Goal: Information Seeking & Learning: Learn about a topic

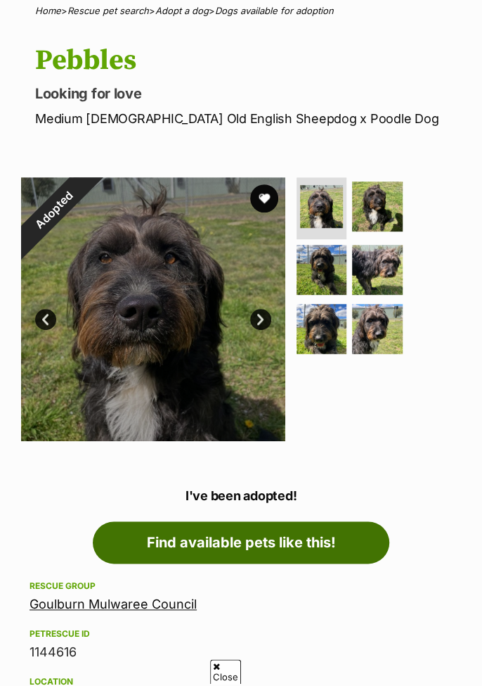
click at [293, 537] on link "Find available pets like this!" at bounding box center [241, 542] width 297 height 42
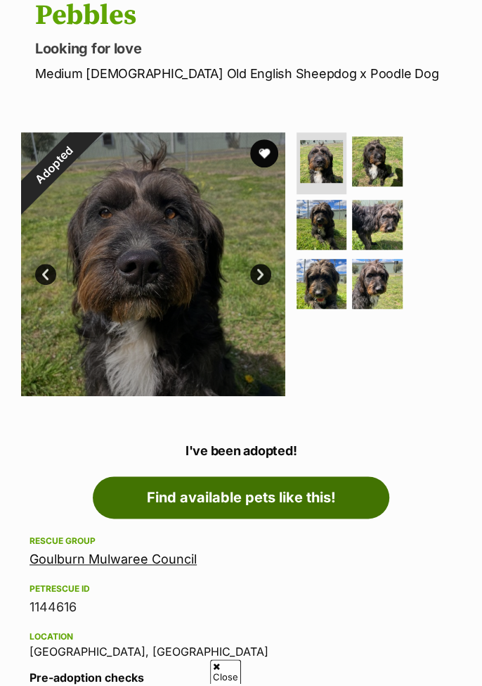
scroll to position [180, 0]
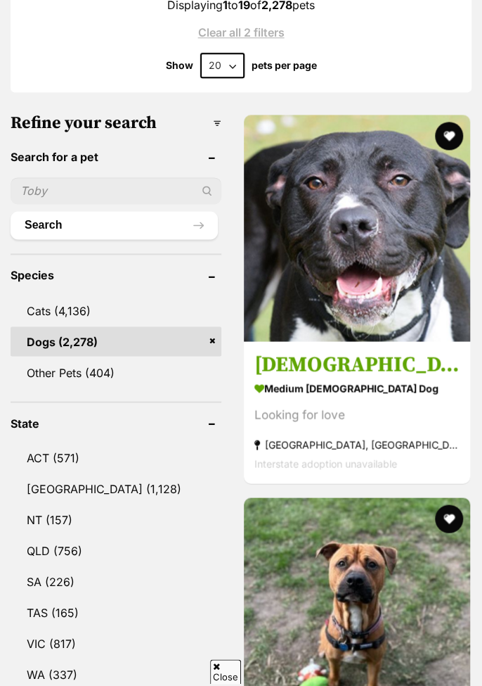
scroll to position [574, 0]
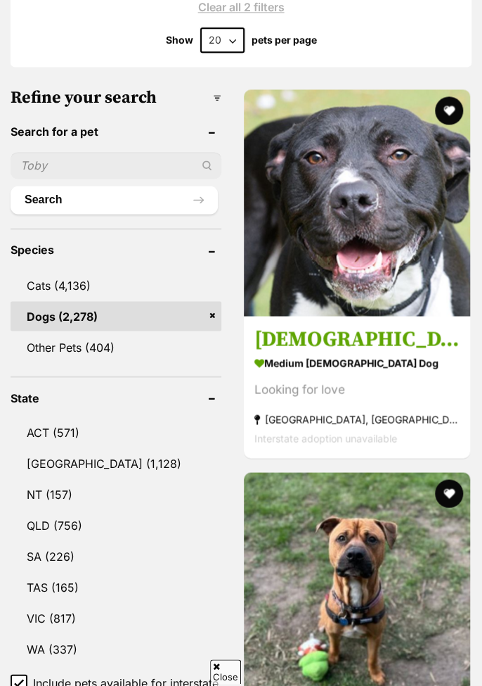
click at [91, 448] on link "[GEOGRAPHIC_DATA] (1,128)" at bounding box center [116, 463] width 211 height 30
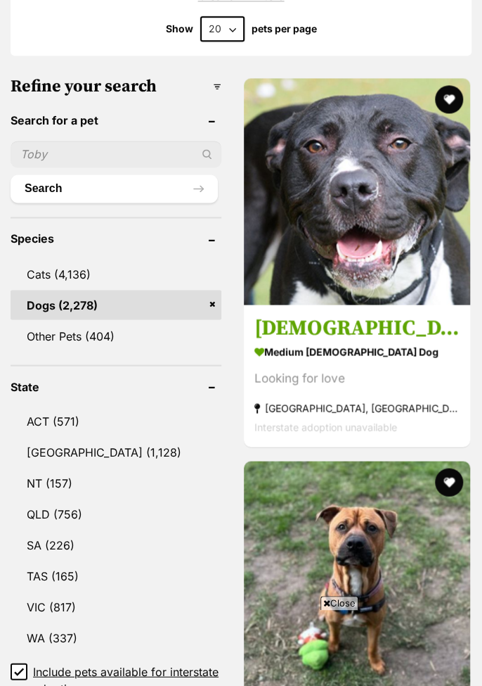
scroll to position [642, 0]
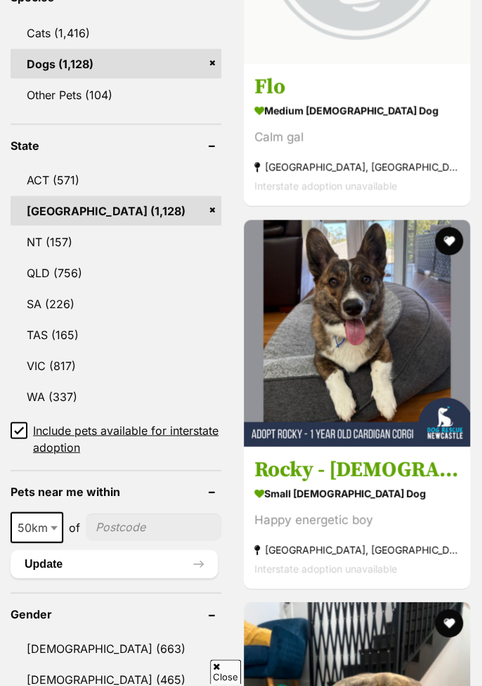
scroll to position [863, 0]
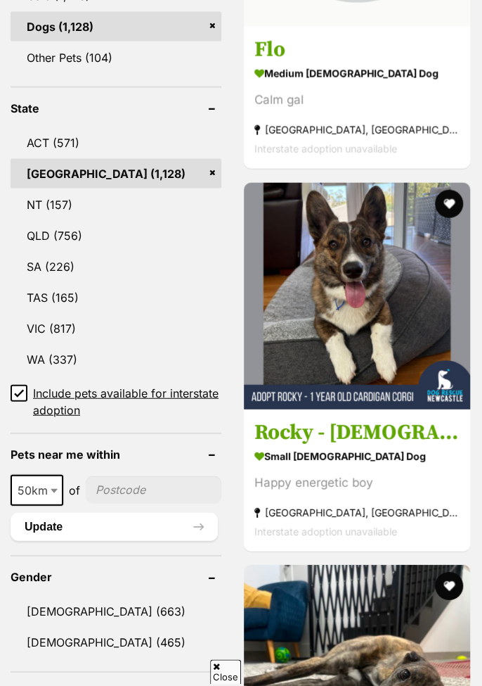
click at [63, 128] on link "ACT (571)" at bounding box center [116, 143] width 211 height 30
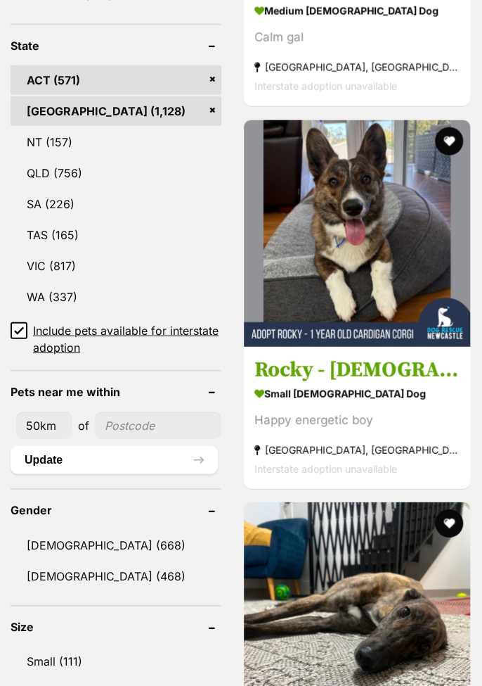
scroll to position [875, 0]
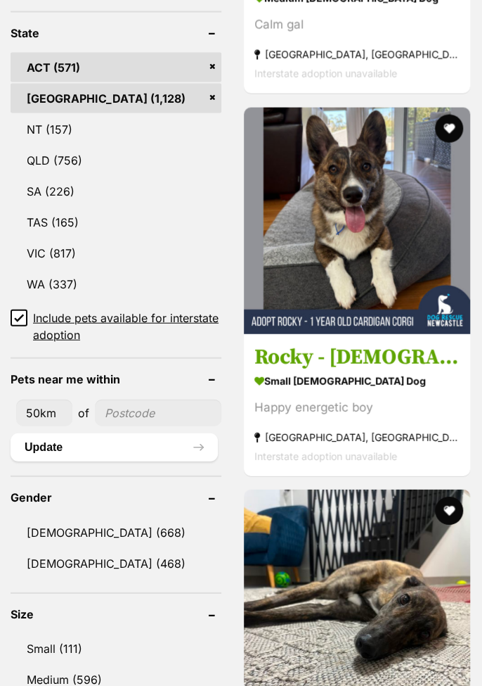
click at [104, 559] on link "Female (468)" at bounding box center [116, 563] width 211 height 30
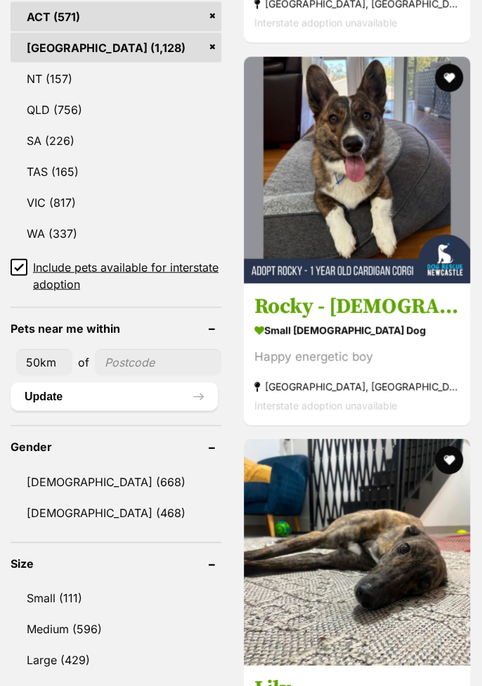
scroll to position [943, 0]
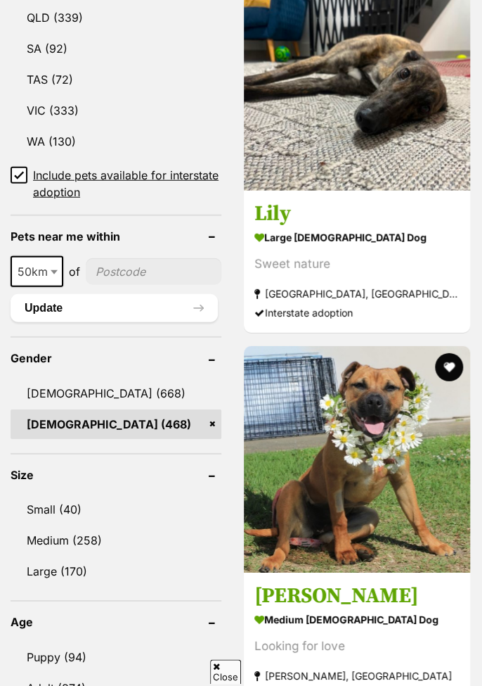
scroll to position [1081, 0]
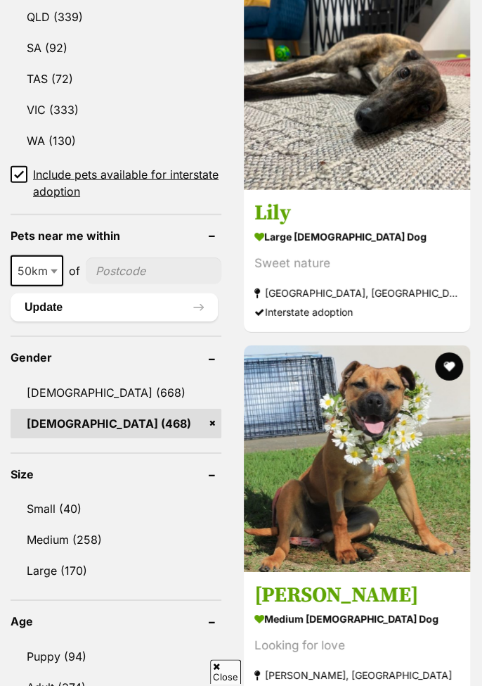
click at [79, 494] on link "Small (40)" at bounding box center [116, 509] width 211 height 30
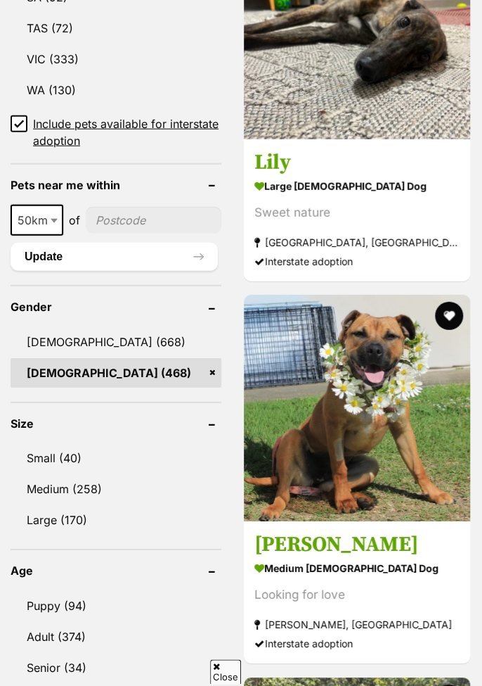
scroll to position [1149, 0]
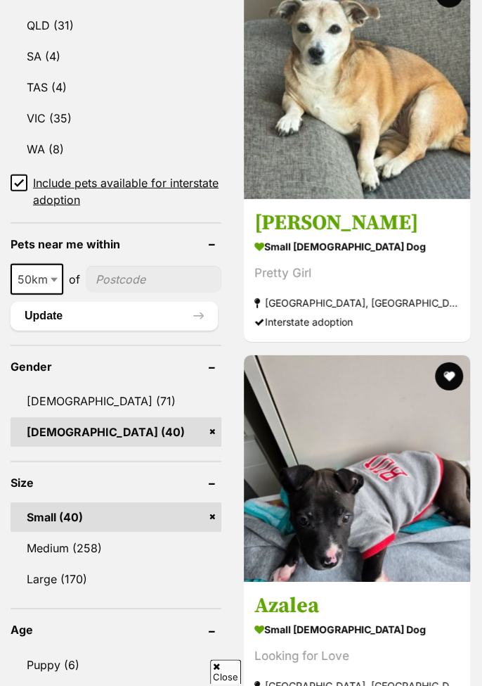
scroll to position [1100, 0]
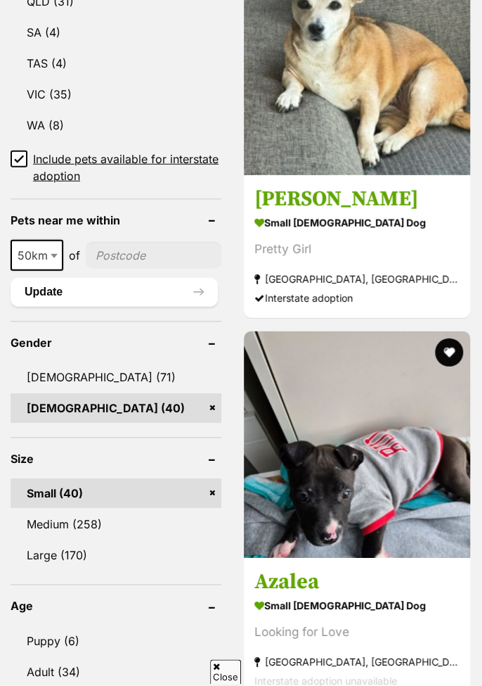
click at [121, 509] on link "Medium (258)" at bounding box center [116, 524] width 211 height 30
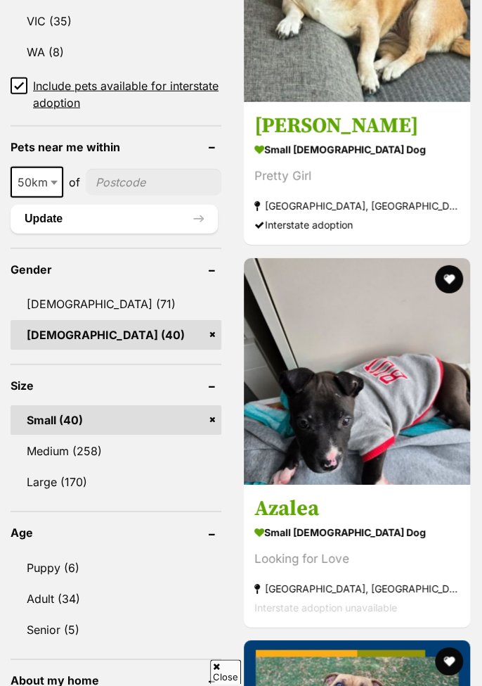
scroll to position [0, 0]
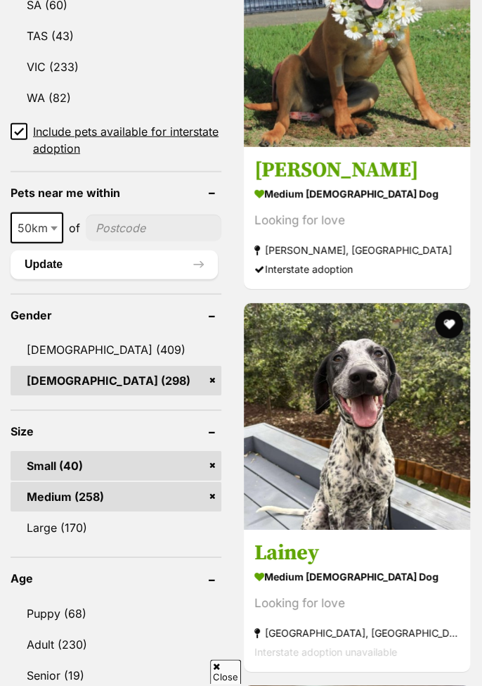
scroll to position [1131, 0]
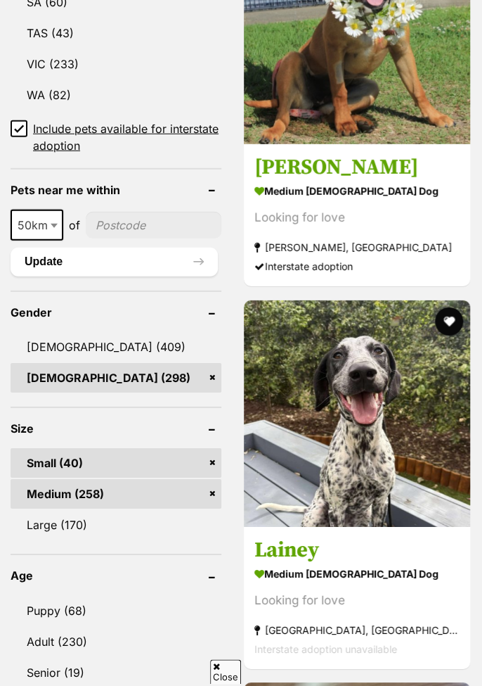
click at [52, 224] on b at bounding box center [54, 226] width 7 height 4
select select "100"
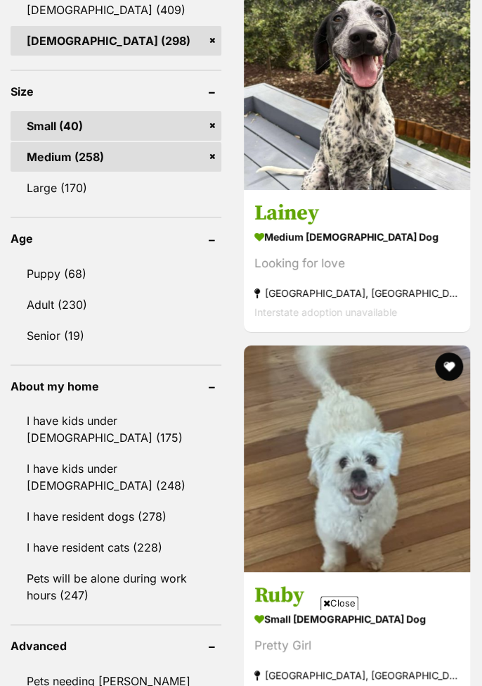
scroll to position [1503, 0]
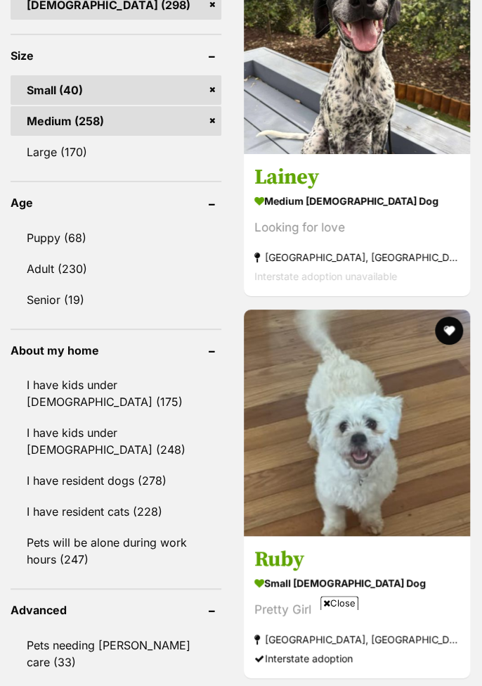
click at [81, 235] on link "Puppy (68)" at bounding box center [116, 238] width 211 height 30
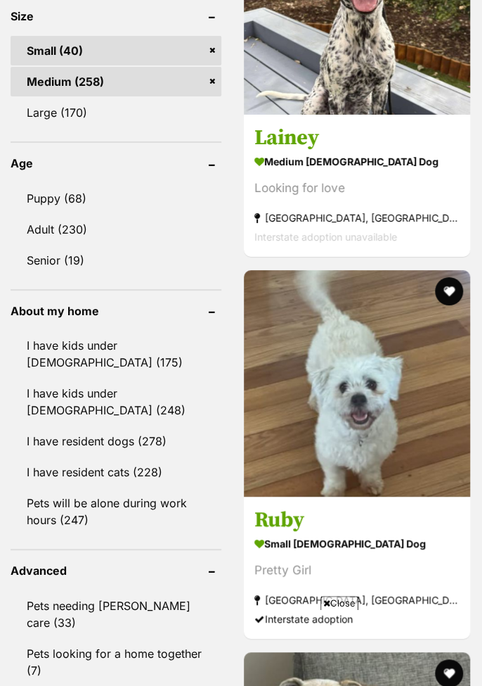
scroll to position [1571, 0]
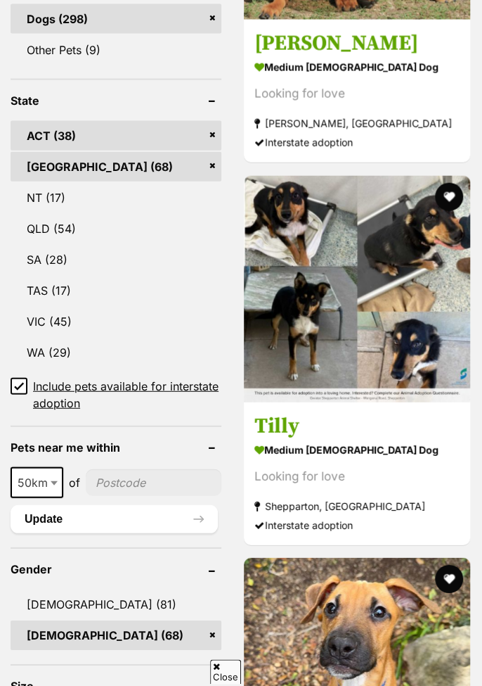
scroll to position [908, 0]
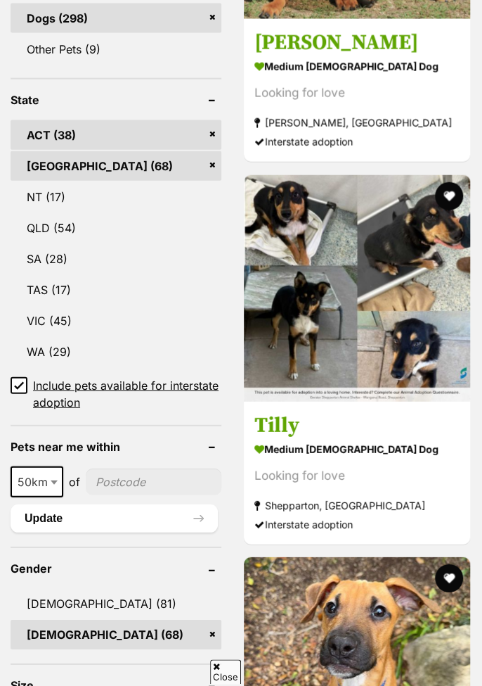
click at [53, 480] on b at bounding box center [54, 482] width 7 height 4
select select "100"
click at [111, 504] on button "Update" at bounding box center [114, 518] width 207 height 28
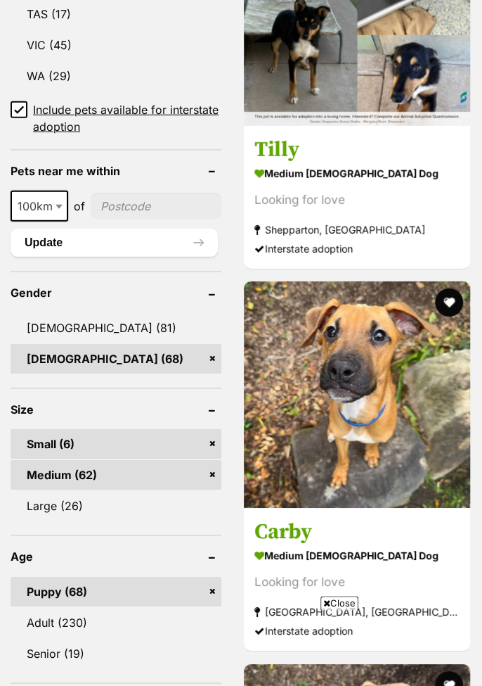
scroll to position [1238, 0]
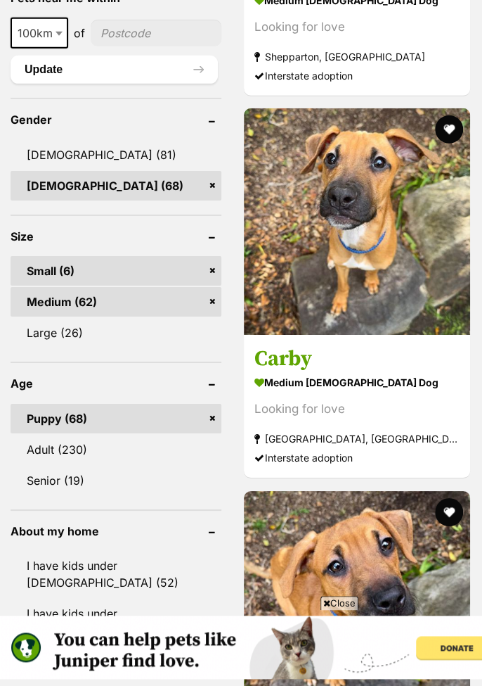
scroll to position [1377, 0]
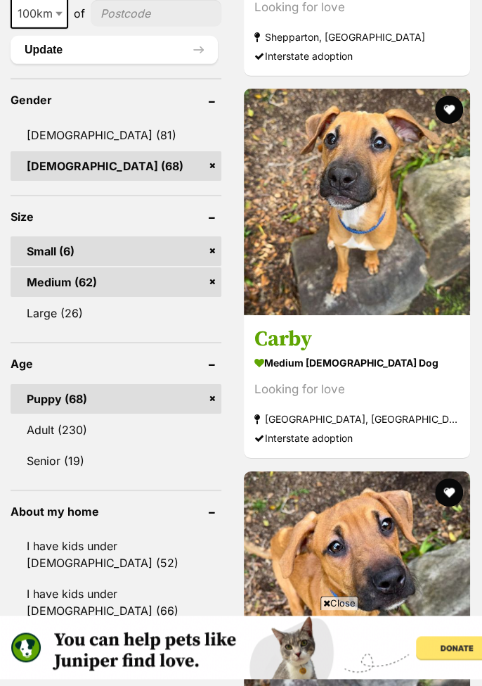
click at [92, 415] on link "Adult (230)" at bounding box center [116, 430] width 211 height 30
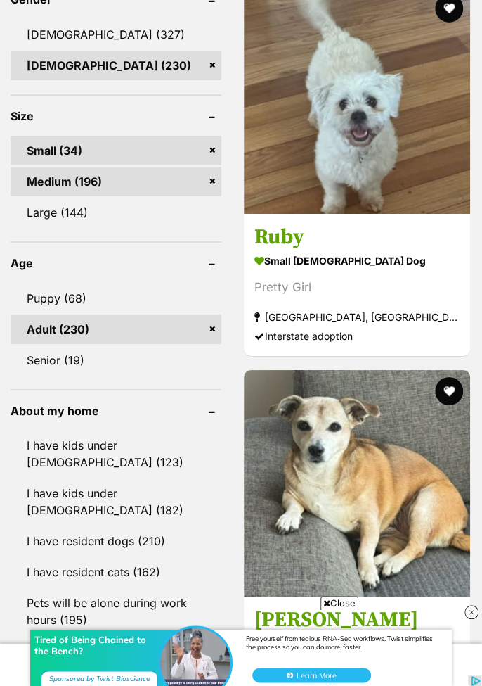
click at [134, 526] on link "I have resident dogs (210)" at bounding box center [116, 541] width 211 height 30
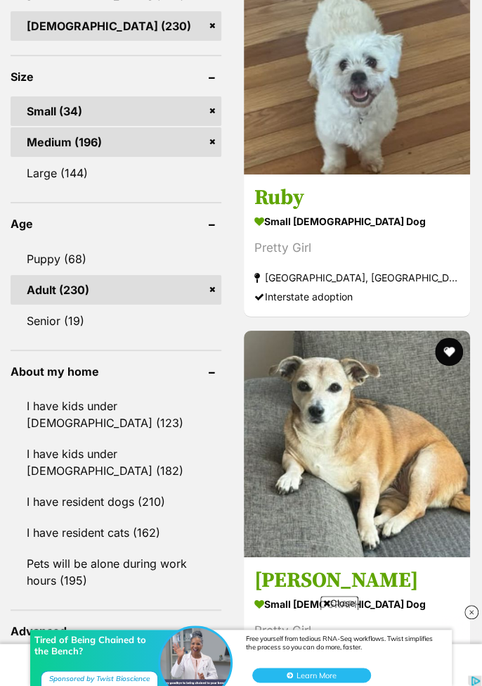
scroll to position [1545, 0]
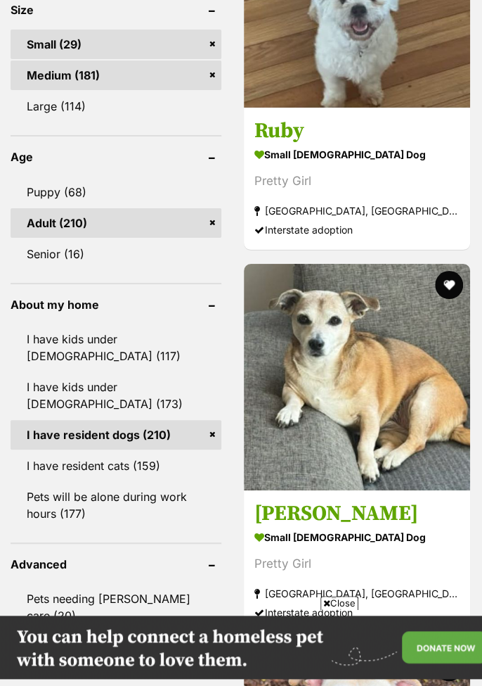
click at [151, 506] on link "Pets will be alone during work hours (177)" at bounding box center [116, 505] width 211 height 46
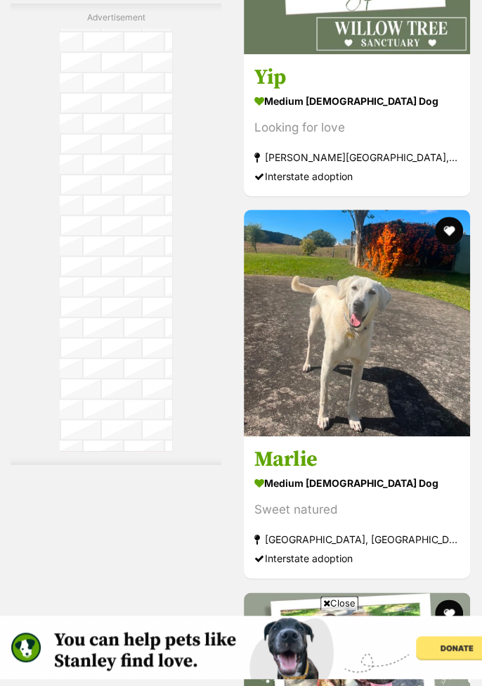
click at [330, 456] on h3 "Marlie" at bounding box center [357, 459] width 205 height 27
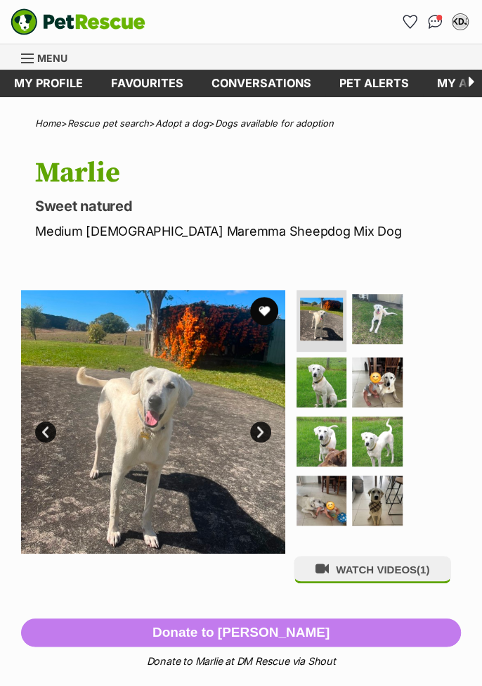
click at [323, 374] on img at bounding box center [322, 382] width 50 height 50
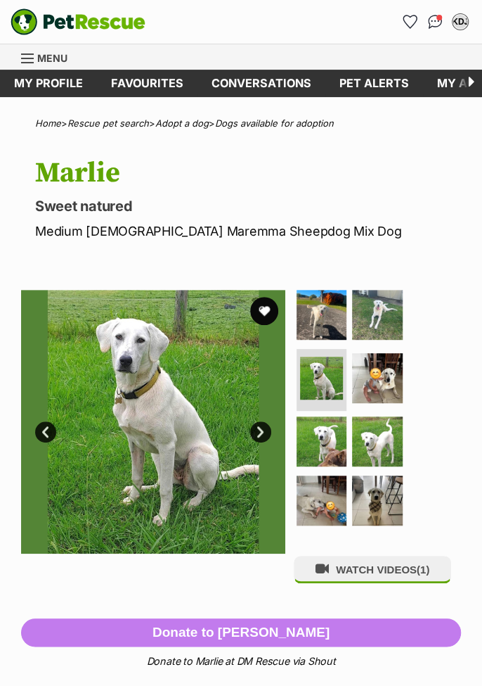
click at [375, 381] on img at bounding box center [377, 378] width 50 height 50
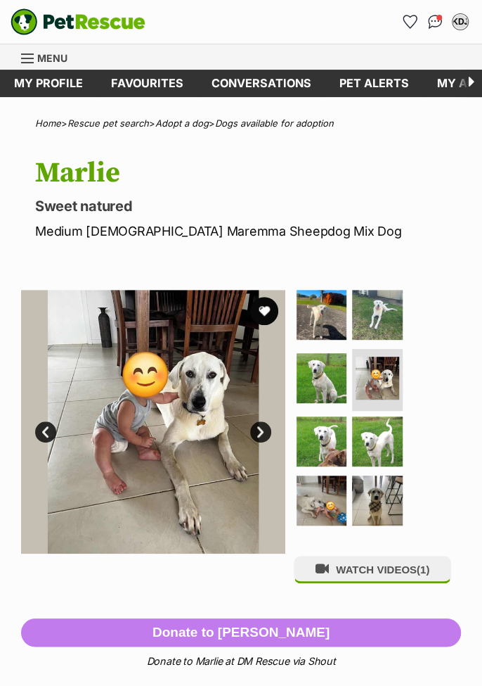
click at [322, 430] on img at bounding box center [322, 441] width 50 height 50
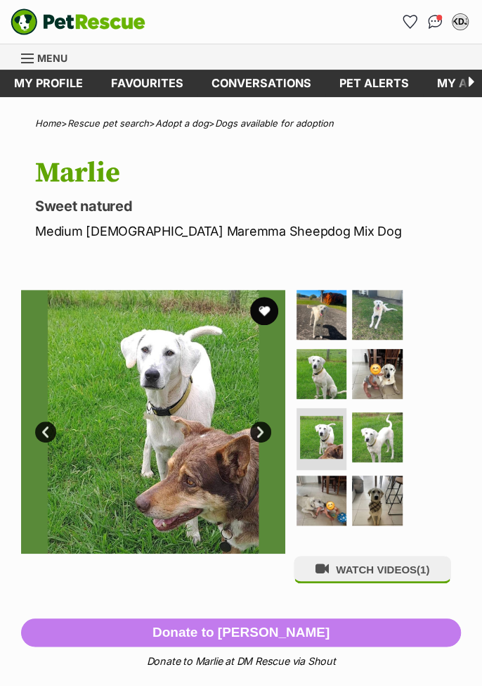
click at [375, 436] on img at bounding box center [377, 437] width 50 height 50
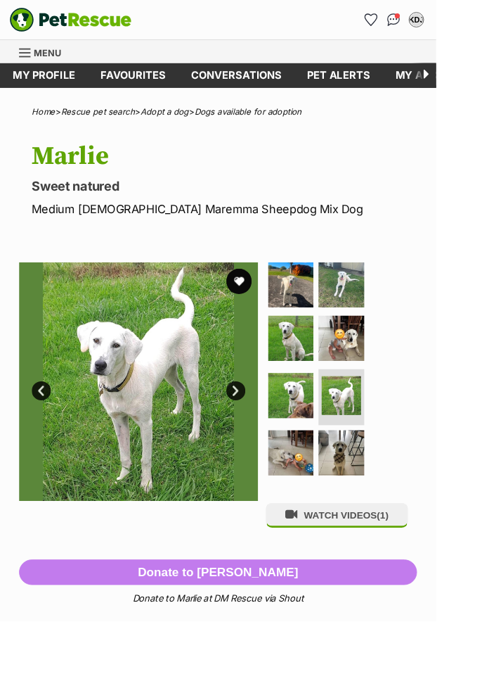
click at [364, 533] on div "WATCH VIDEOS (1)" at bounding box center [377, 440] width 167 height 300
click at [335, 495] on img at bounding box center [322, 500] width 50 height 50
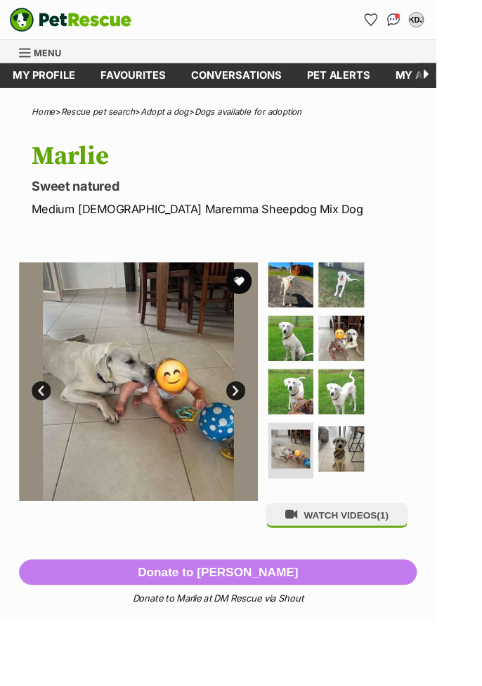
click at [380, 494] on img at bounding box center [377, 496] width 50 height 50
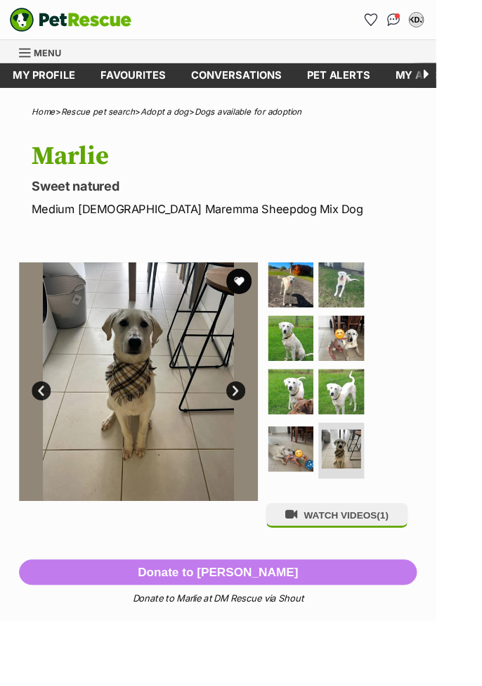
click at [332, 314] on img at bounding box center [322, 315] width 50 height 50
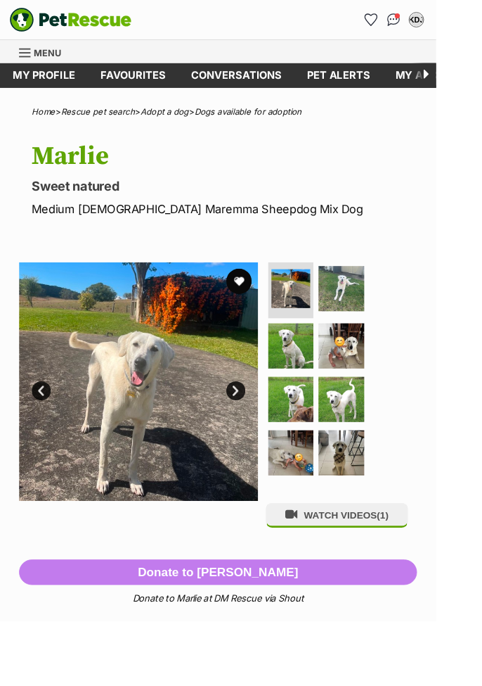
click at [385, 312] on img at bounding box center [377, 319] width 50 height 50
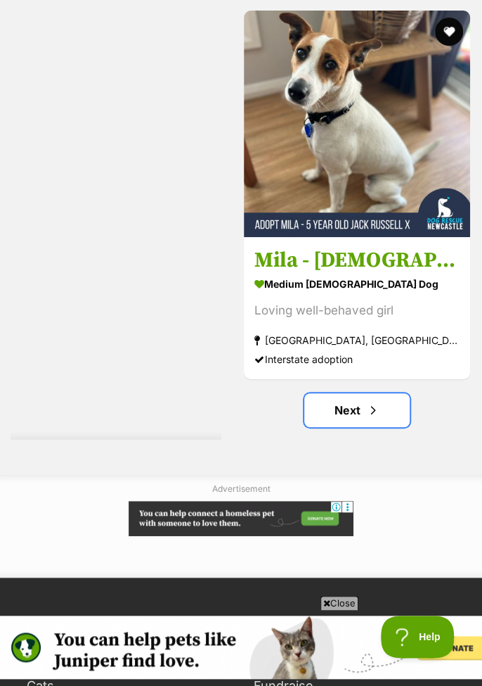
click at [371, 405] on span "Next page" at bounding box center [373, 409] width 14 height 17
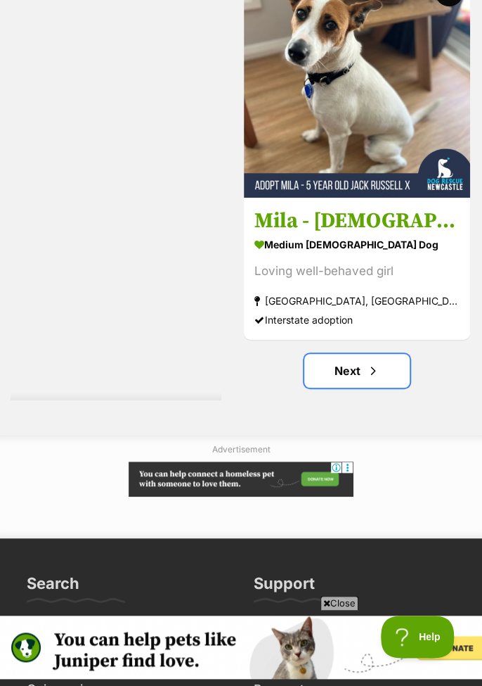
scroll to position [8516, 0]
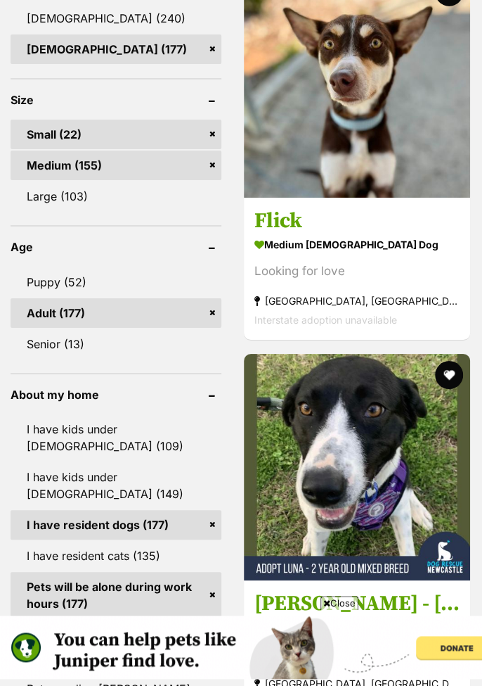
scroll to position [1489, 0]
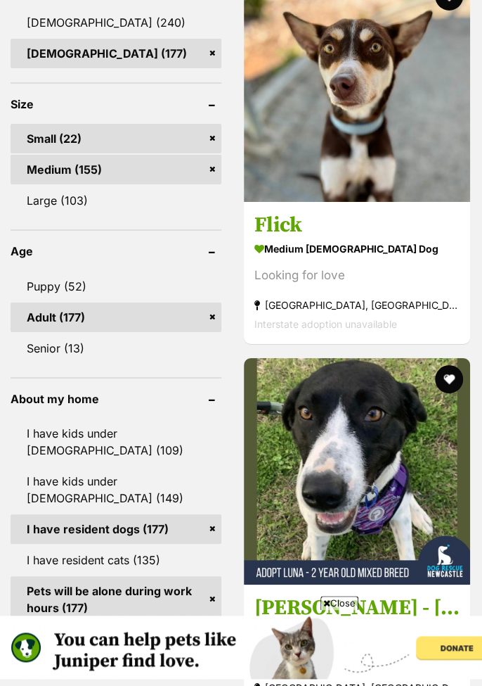
click at [324, 249] on strong "medium [DEMOGRAPHIC_DATA] Dog" at bounding box center [357, 249] width 205 height 20
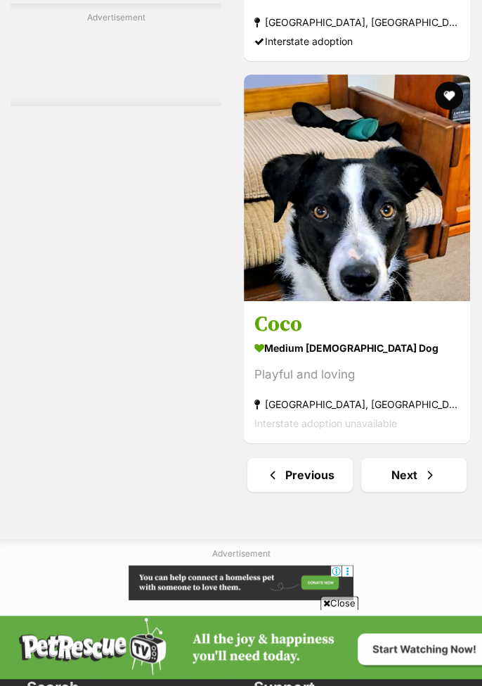
scroll to position [8516, 0]
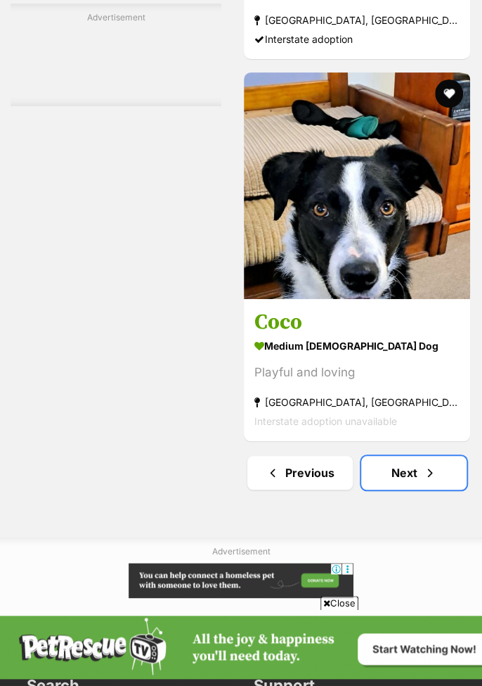
click at [422, 476] on link "Next" at bounding box center [413, 473] width 105 height 34
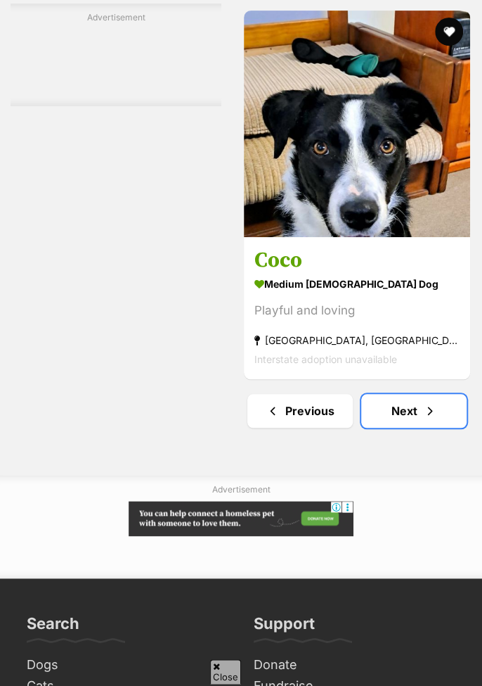
scroll to position [8584, 0]
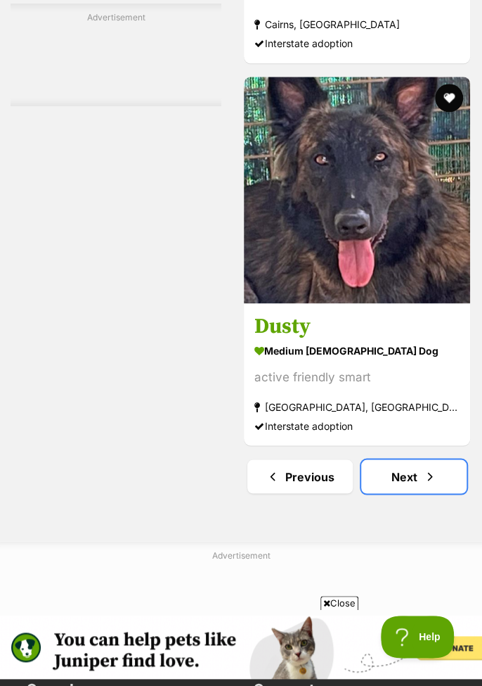
click at [418, 477] on link "Next" at bounding box center [413, 476] width 105 height 34
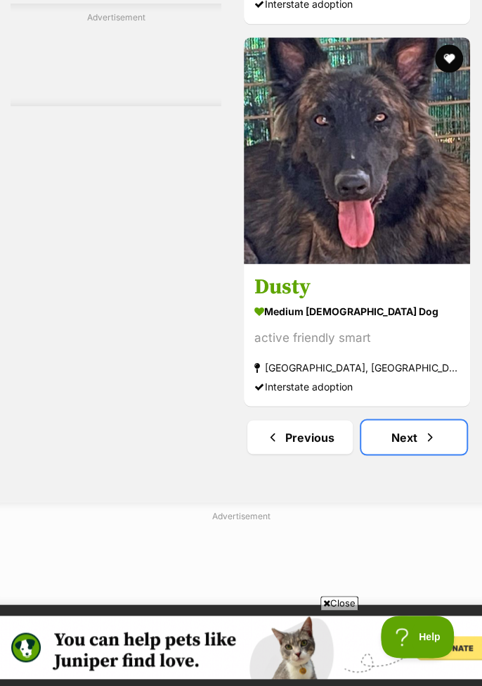
scroll to position [9002, 0]
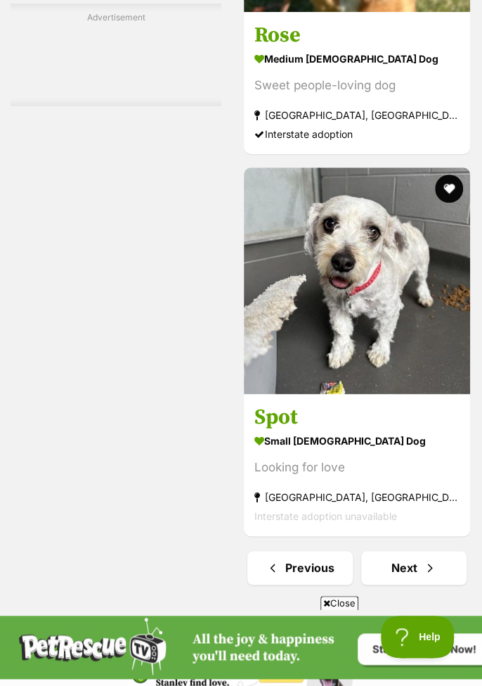
scroll to position [8722, 0]
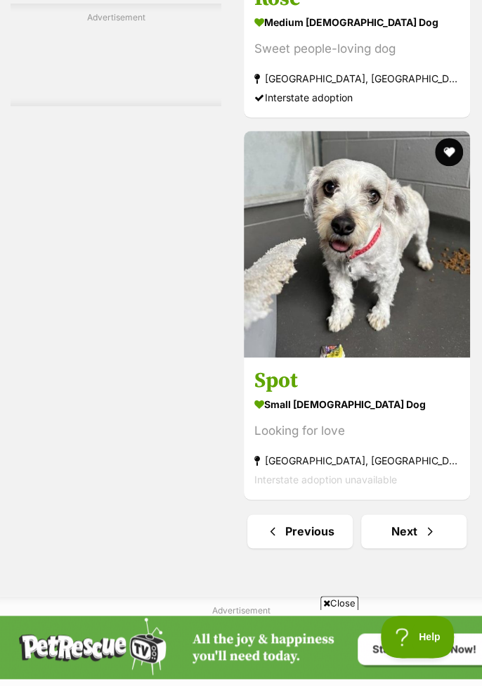
click at [371, 383] on h3 "Spot" at bounding box center [357, 381] width 205 height 27
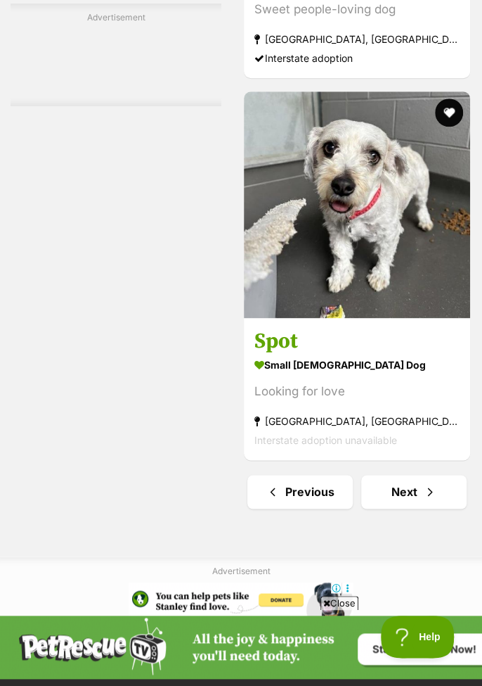
scroll to position [8789, 0]
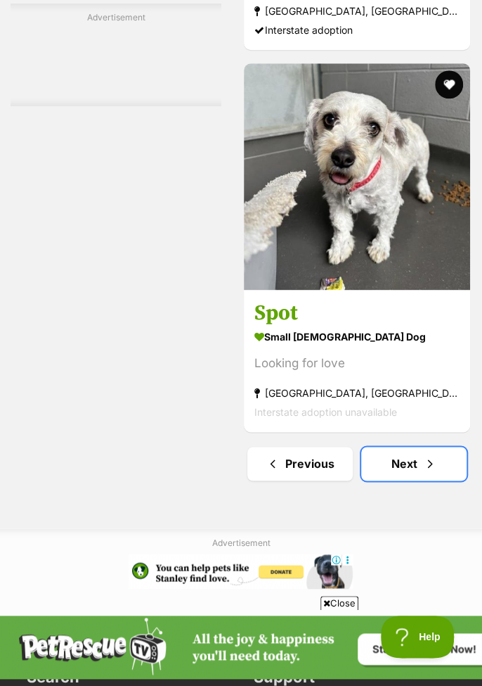
click at [428, 463] on span "Next page" at bounding box center [430, 463] width 14 height 17
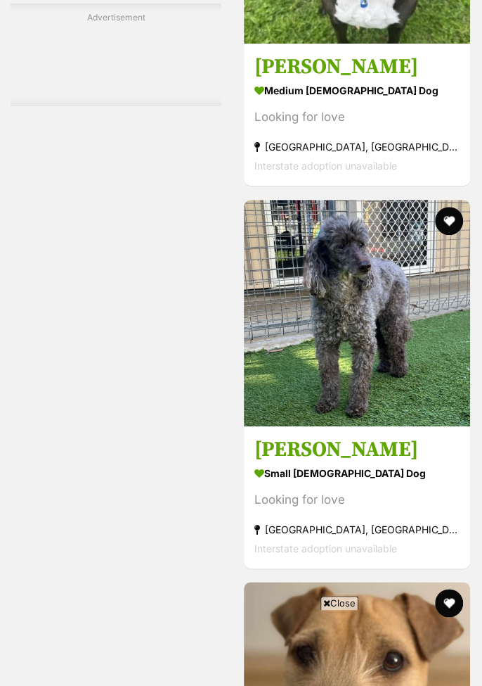
click at [341, 446] on h3 "[PERSON_NAME]" at bounding box center [357, 449] width 205 height 27
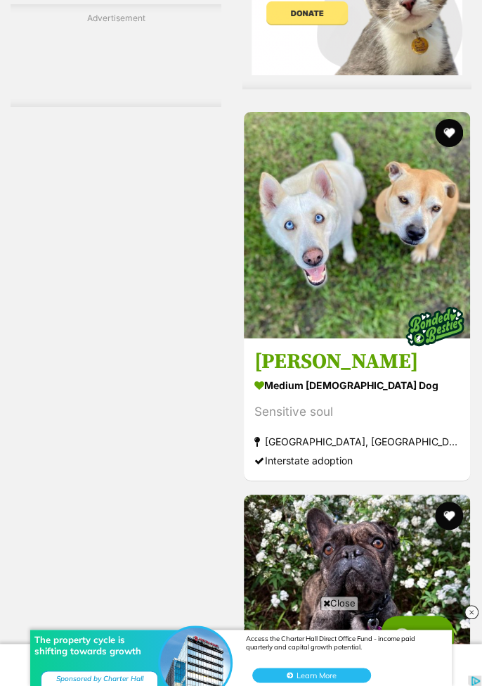
scroll to position [8290, 0]
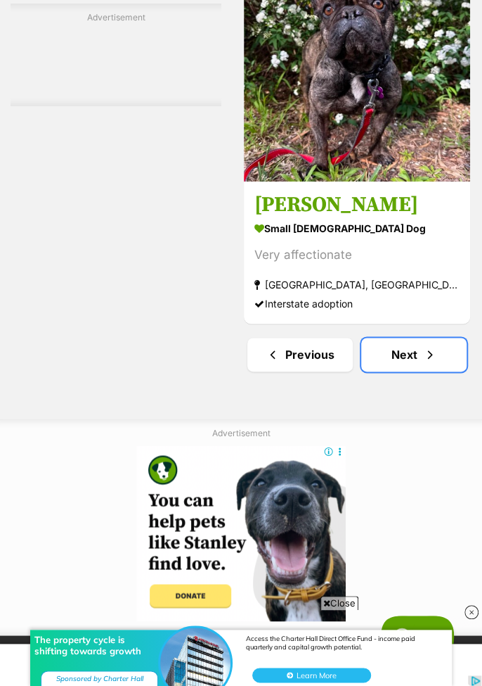
click at [406, 357] on link "Next" at bounding box center [413, 355] width 105 height 34
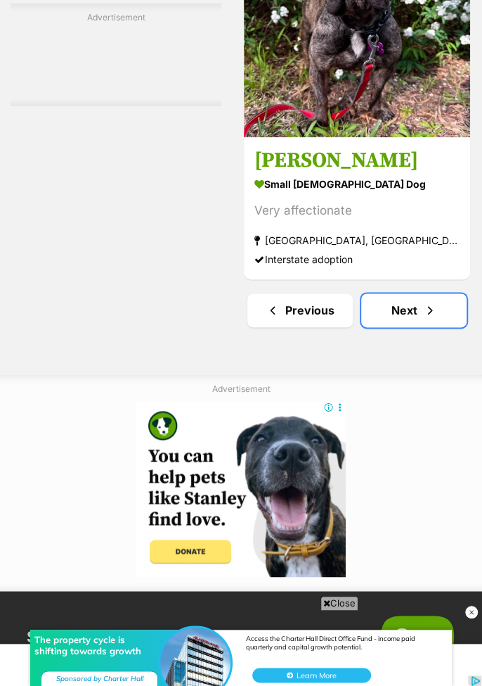
scroll to position [8835, 0]
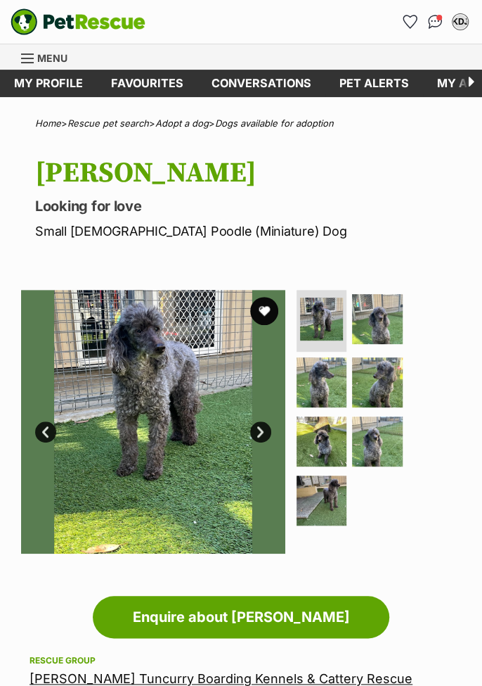
click at [260, 434] on link "Next" at bounding box center [260, 431] width 21 height 21
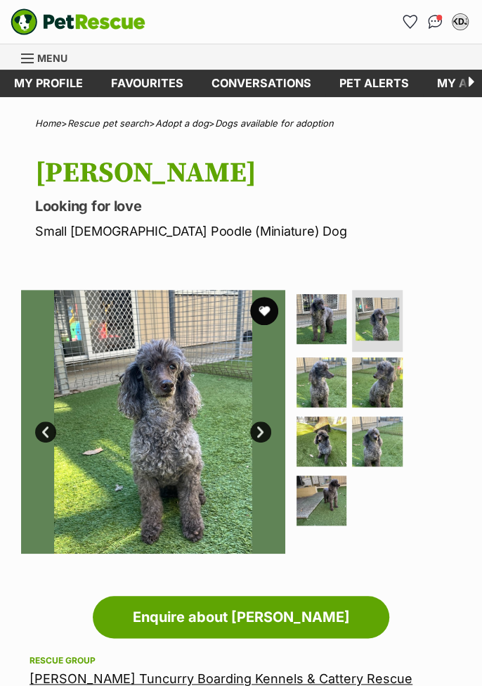
click at [270, 437] on img at bounding box center [153, 422] width 264 height 264
click at [269, 435] on link "Next" at bounding box center [260, 431] width 21 height 21
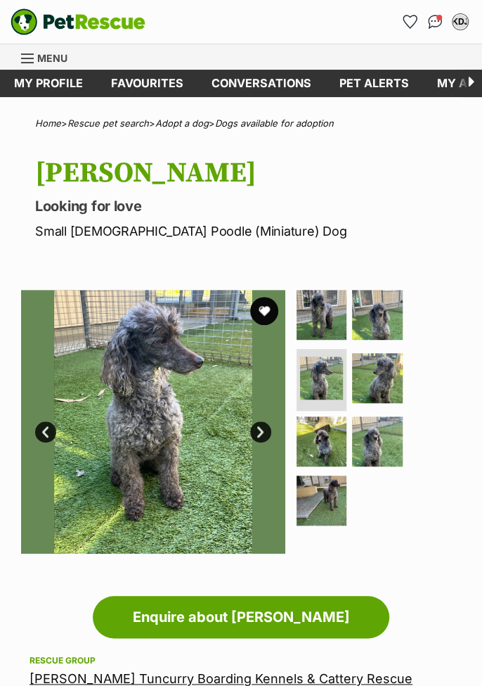
click at [269, 434] on link "Next" at bounding box center [260, 431] width 21 height 21
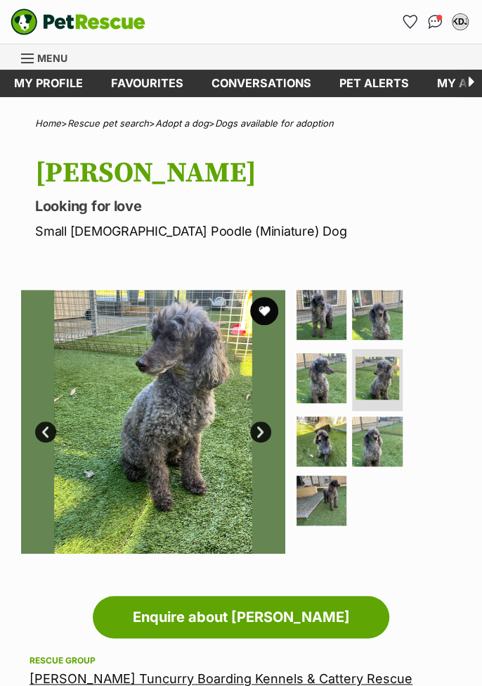
click at [257, 433] on link "Next" at bounding box center [260, 431] width 21 height 21
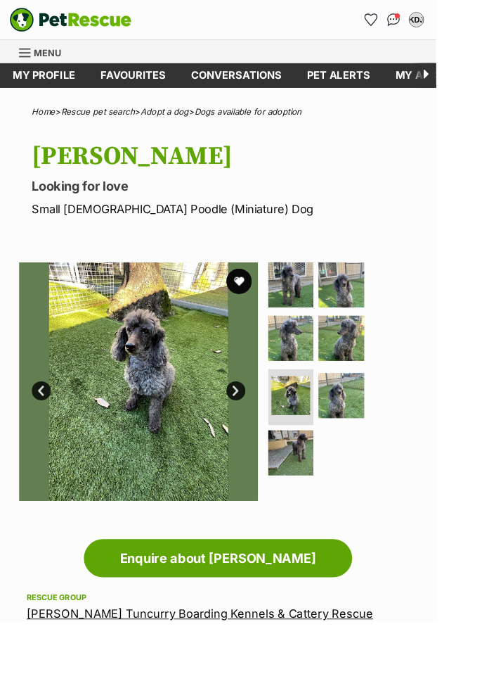
click at [264, 433] on link "Next" at bounding box center [260, 431] width 21 height 21
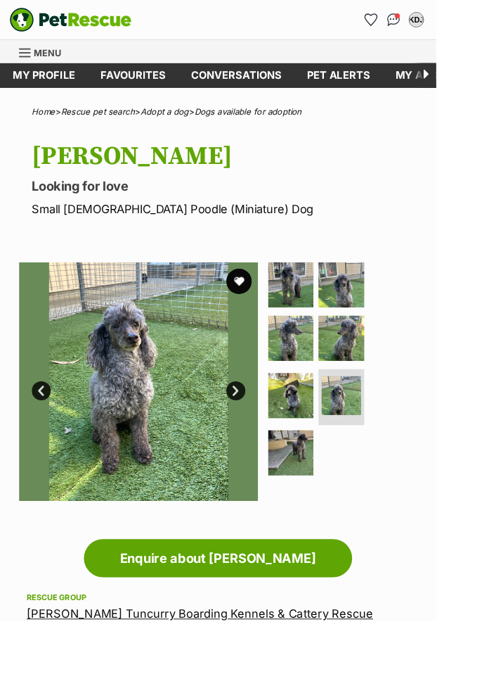
click at [264, 435] on link "Next" at bounding box center [260, 431] width 21 height 21
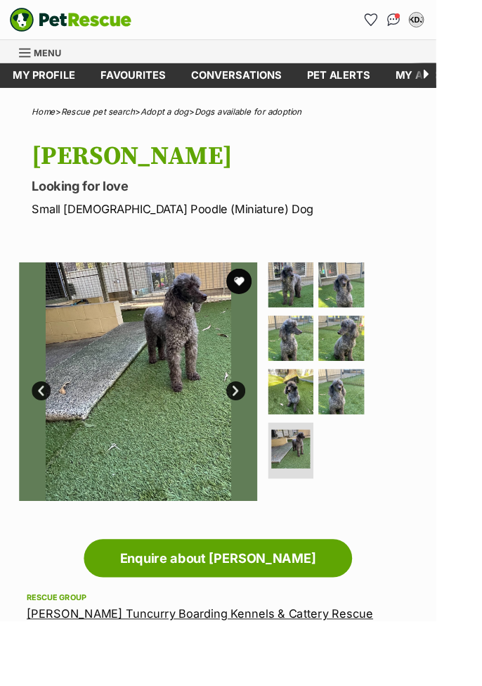
click at [263, 440] on link "Next" at bounding box center [260, 431] width 21 height 21
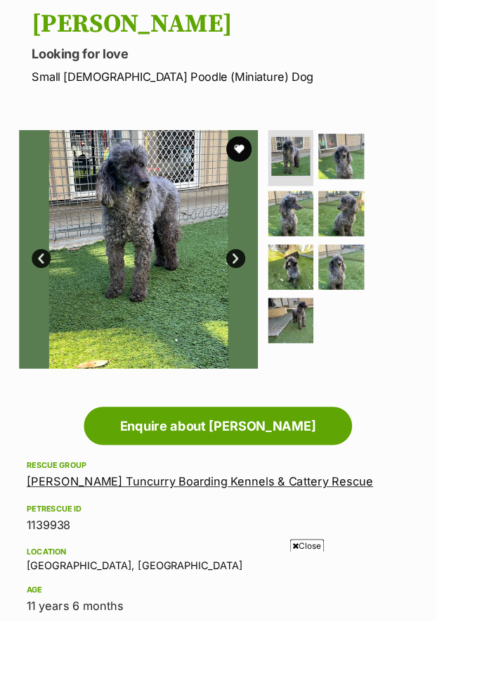
scroll to position [148, 0]
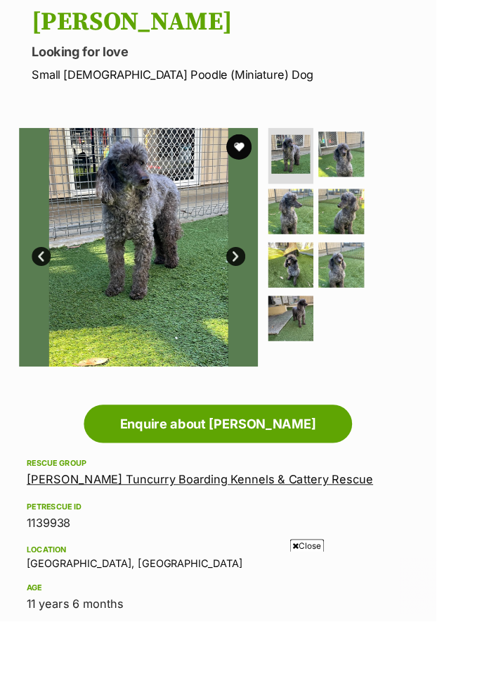
click at [323, 354] on img at bounding box center [322, 352] width 50 height 50
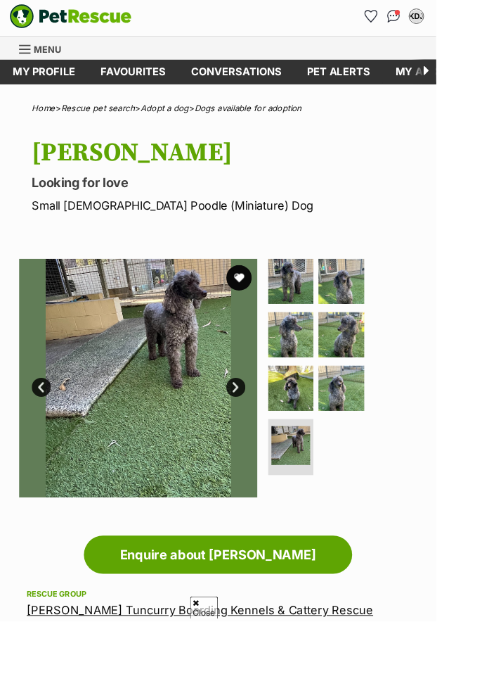
scroll to position [0, 0]
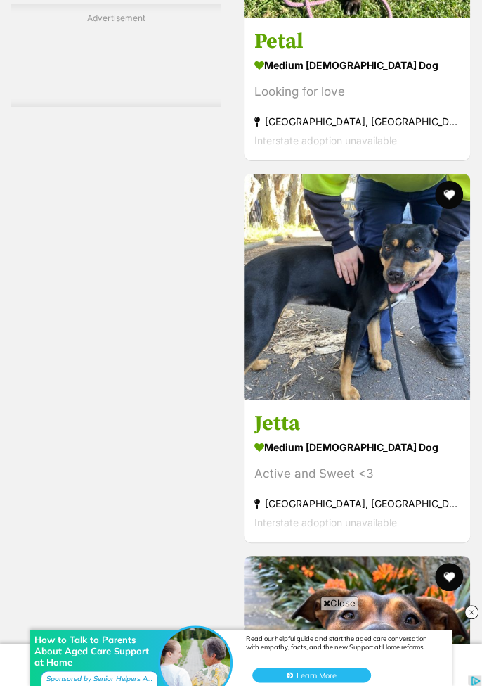
click at [309, 418] on h3 "Jetta" at bounding box center [357, 423] width 205 height 27
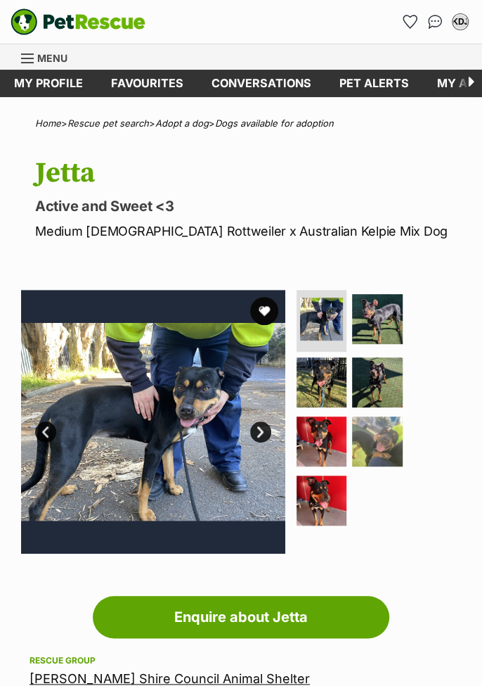
click at [380, 318] on img at bounding box center [377, 319] width 50 height 50
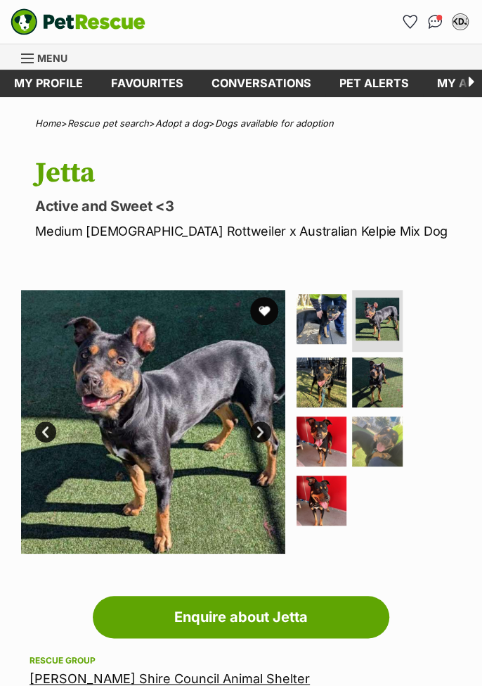
click at [321, 380] on img at bounding box center [322, 382] width 50 height 50
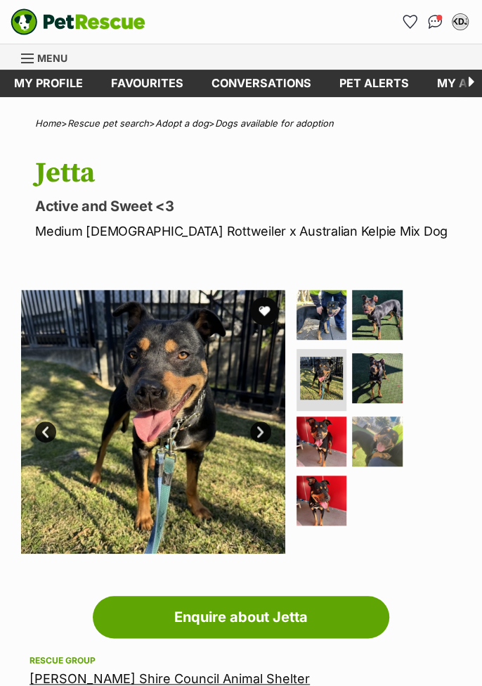
click at [375, 378] on img at bounding box center [377, 378] width 50 height 50
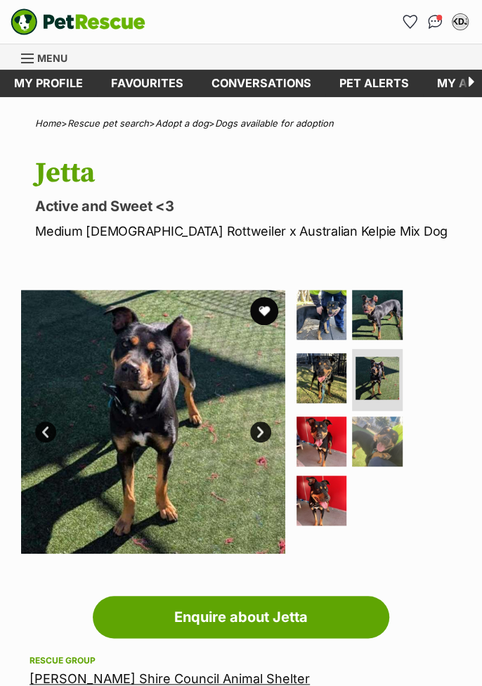
click at [325, 433] on img at bounding box center [322, 441] width 50 height 50
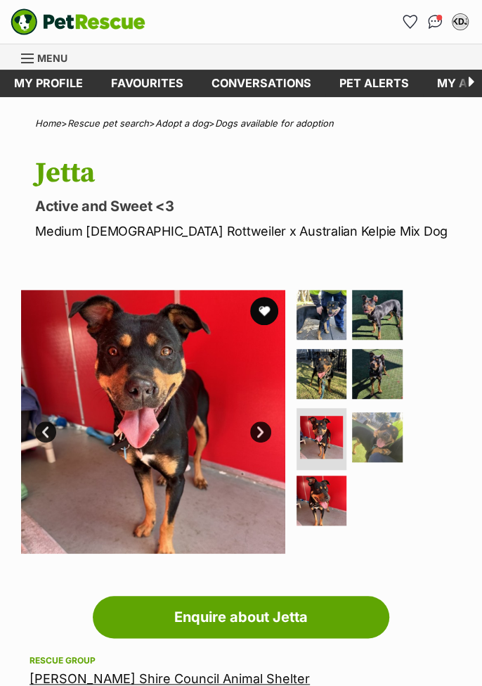
click at [374, 435] on img at bounding box center [377, 437] width 50 height 50
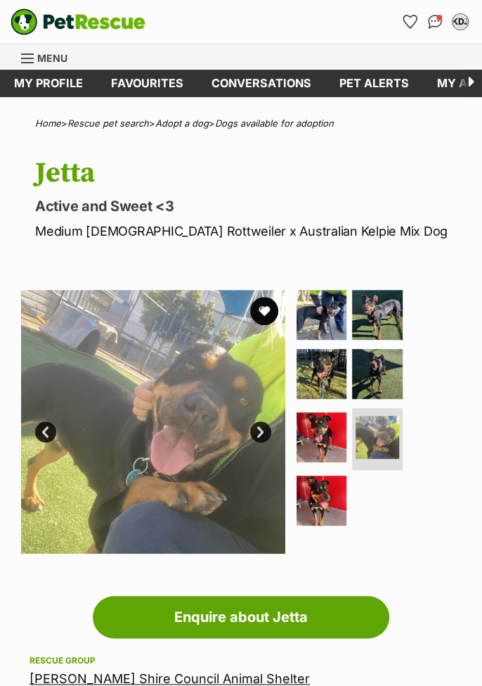
click at [321, 490] on img at bounding box center [322, 500] width 50 height 50
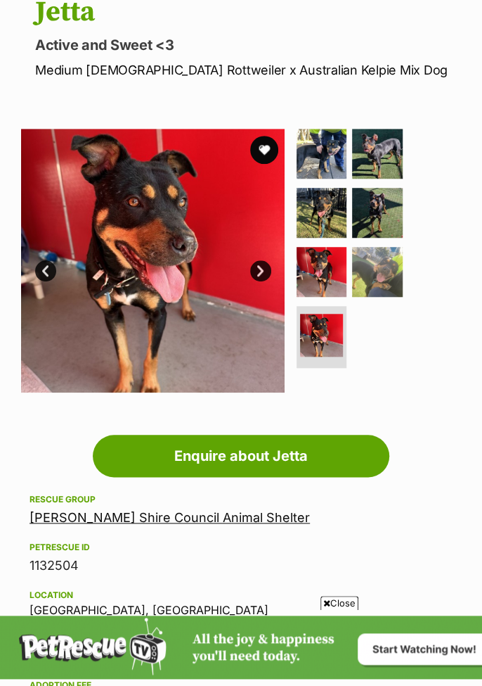
scroll to position [167, 0]
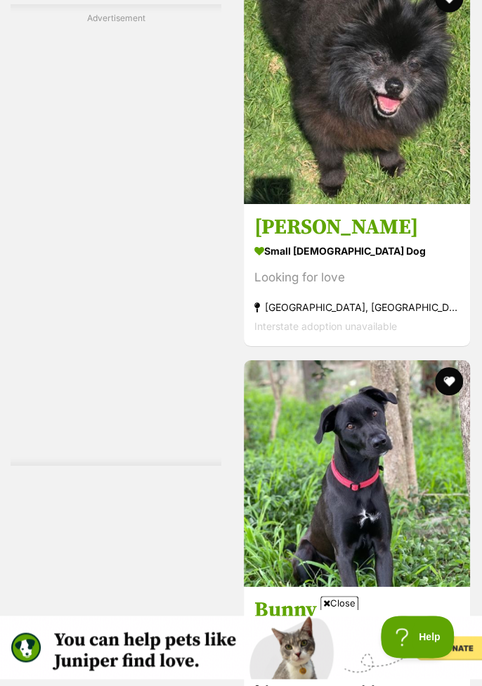
scroll to position [6511, 0]
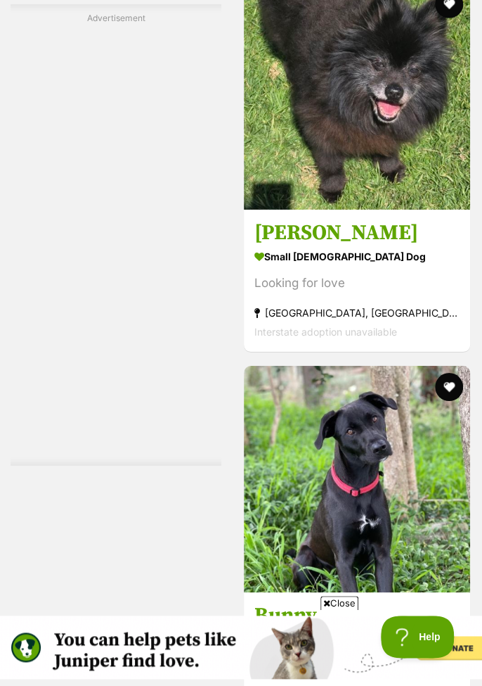
click at [335, 259] on strong "small [DEMOGRAPHIC_DATA] Dog" at bounding box center [357, 257] width 205 height 20
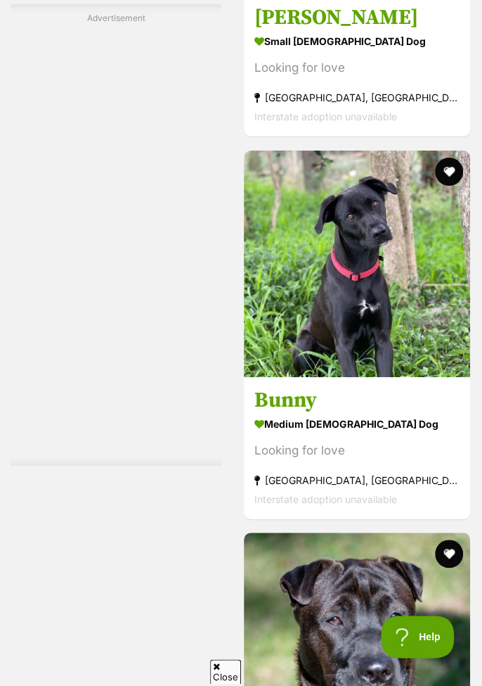
scroll to position [6757, 0]
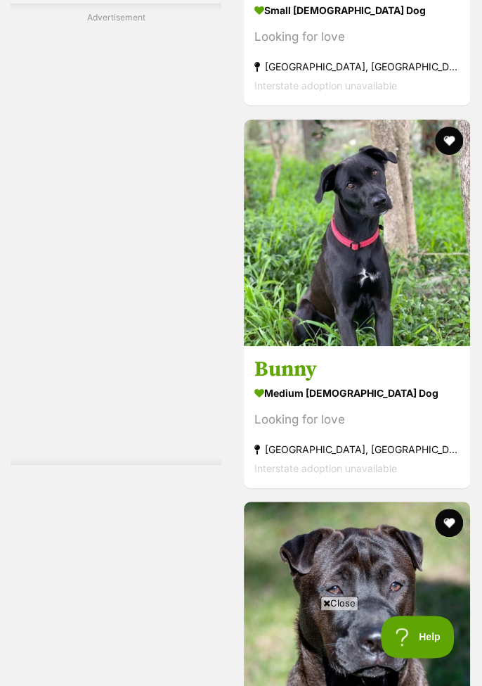
click at [360, 288] on img at bounding box center [357, 233] width 226 height 226
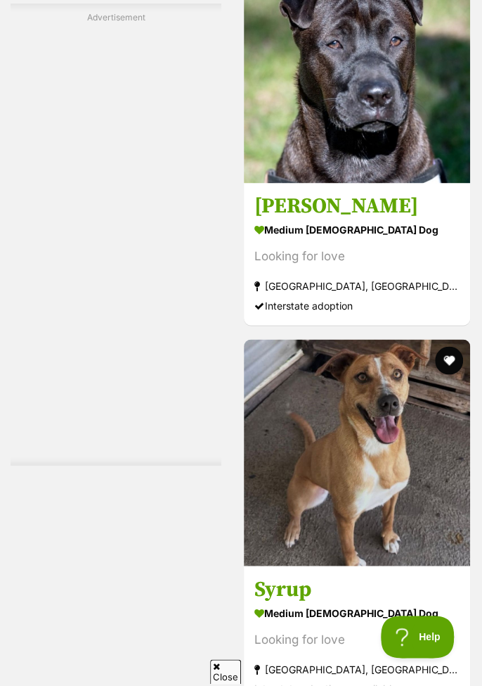
scroll to position [7299, 0]
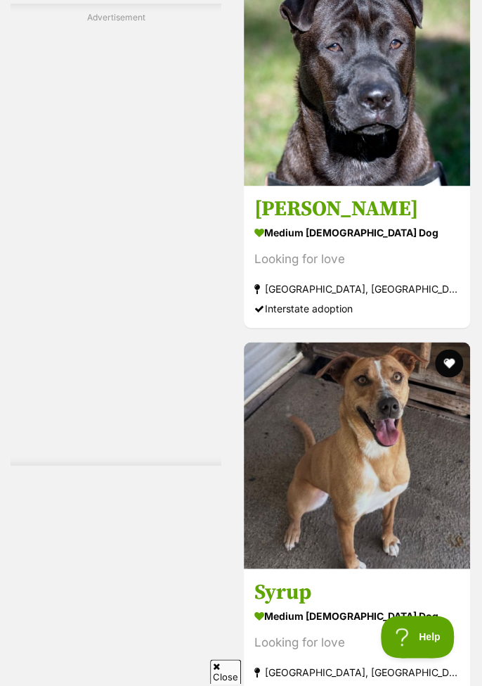
click at [326, 210] on h3 "[PERSON_NAME]" at bounding box center [357, 209] width 205 height 27
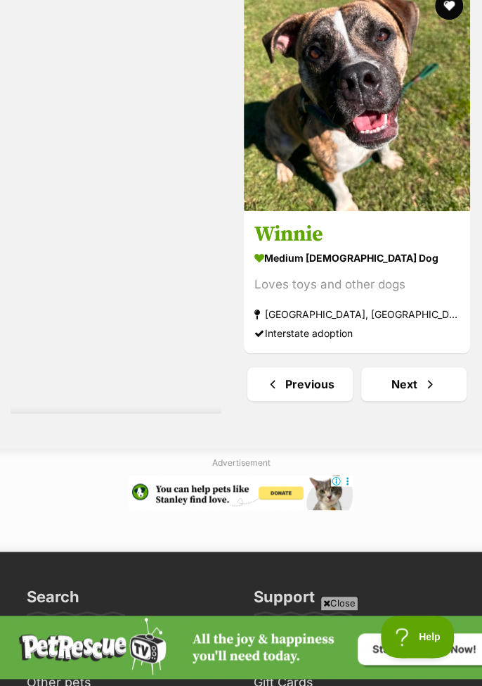
scroll to position [0, 0]
click at [419, 380] on link "Next" at bounding box center [413, 384] width 105 height 34
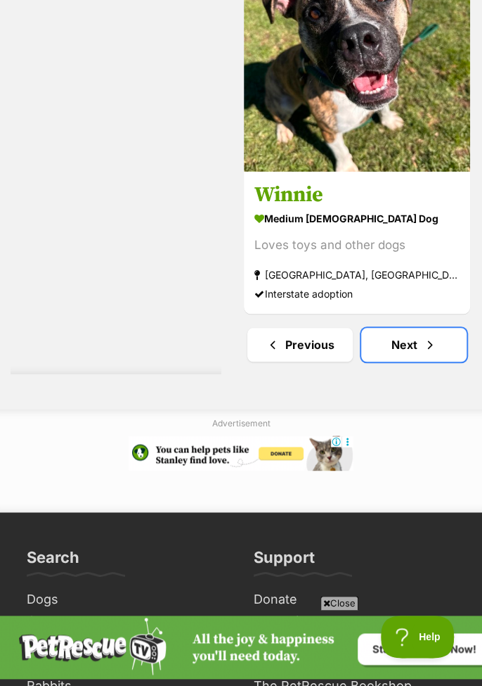
scroll to position [8735, 0]
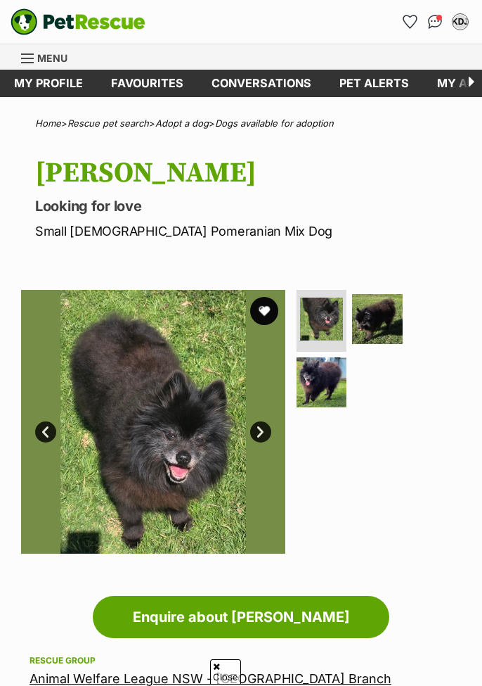
click at [380, 294] on img at bounding box center [377, 319] width 50 height 50
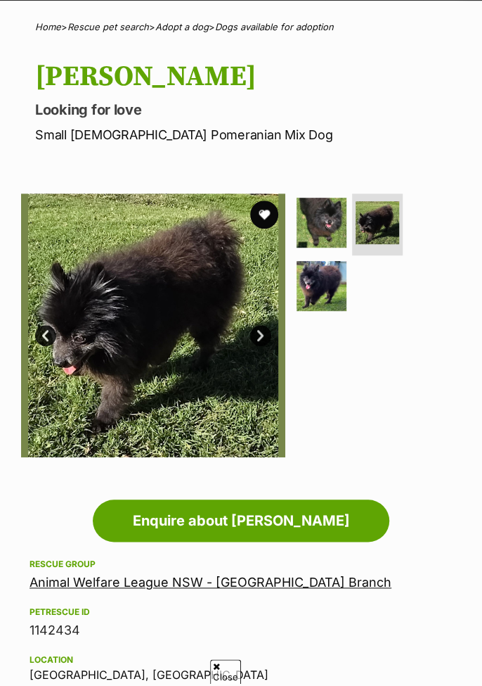
click at [329, 281] on img at bounding box center [322, 286] width 50 height 50
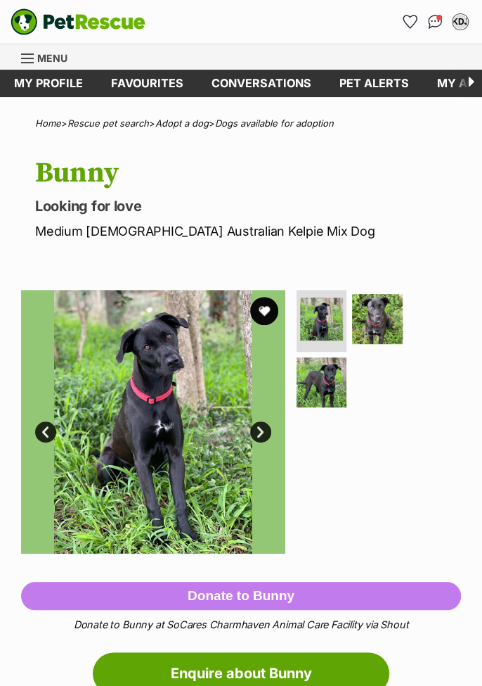
click at [384, 315] on img at bounding box center [377, 319] width 50 height 50
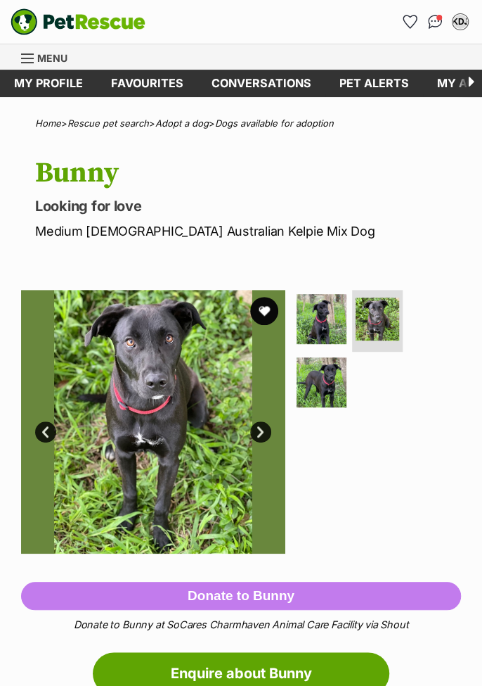
click at [330, 377] on img at bounding box center [322, 382] width 50 height 50
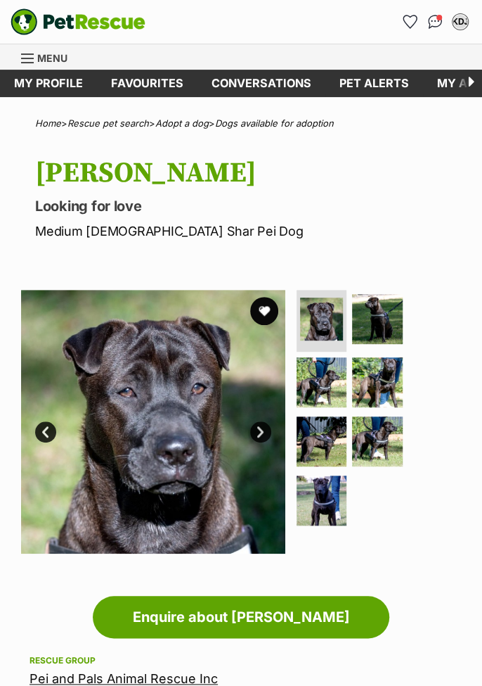
click at [267, 428] on link "Next" at bounding box center [260, 431] width 21 height 21
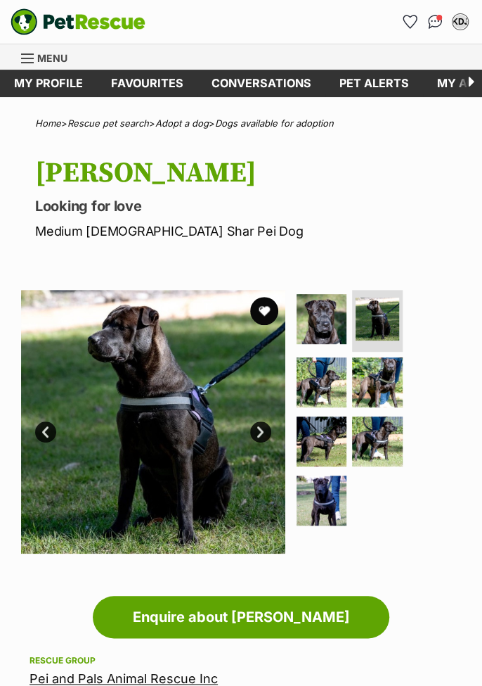
click at [262, 430] on link "Next" at bounding box center [260, 431] width 21 height 21
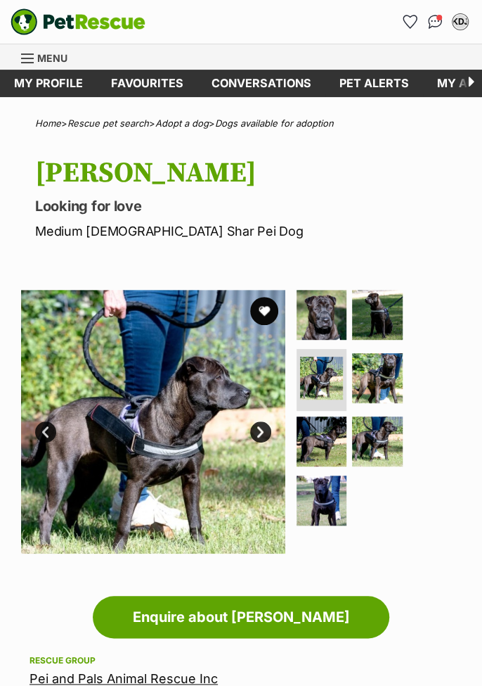
click at [261, 428] on link "Next" at bounding box center [260, 431] width 21 height 21
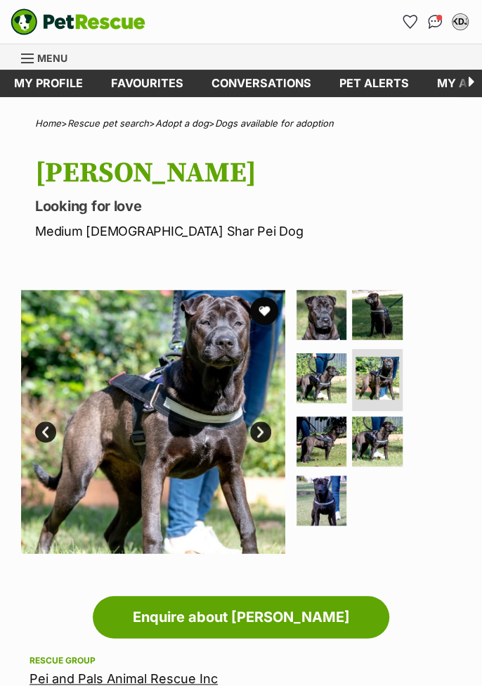
click at [269, 432] on link "Next" at bounding box center [260, 431] width 21 height 21
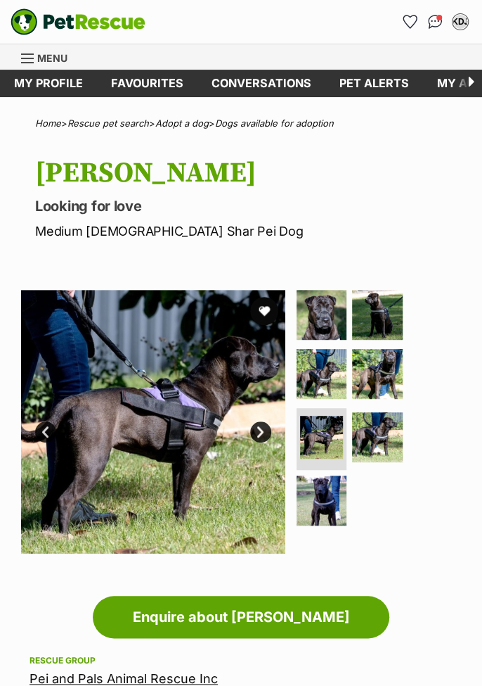
click at [265, 428] on link "Next" at bounding box center [260, 431] width 21 height 21
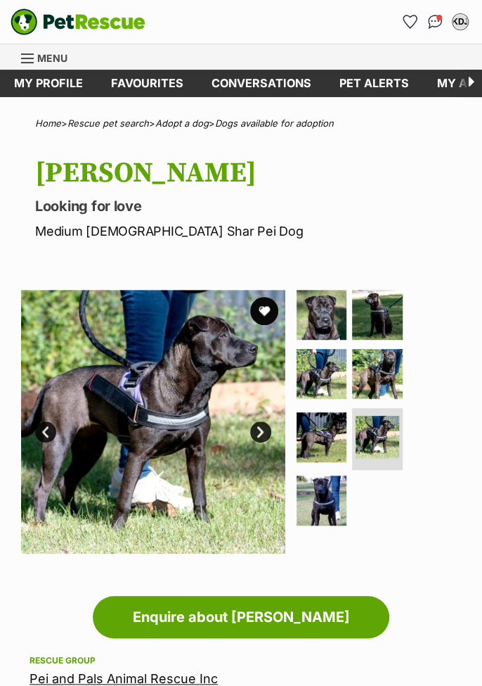
click at [257, 433] on link "Next" at bounding box center [260, 431] width 21 height 21
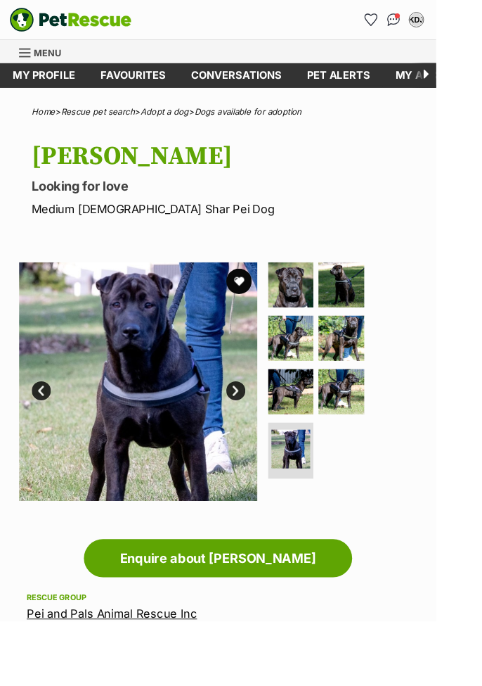
click at [259, 439] on link "Next" at bounding box center [260, 431] width 21 height 21
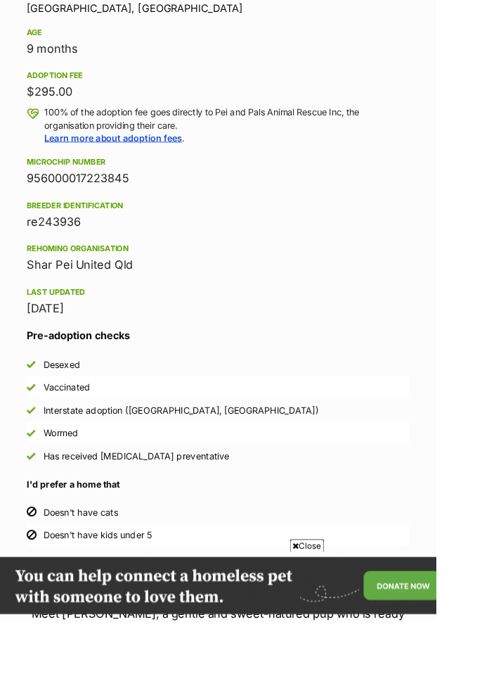
scroll to position [855, 0]
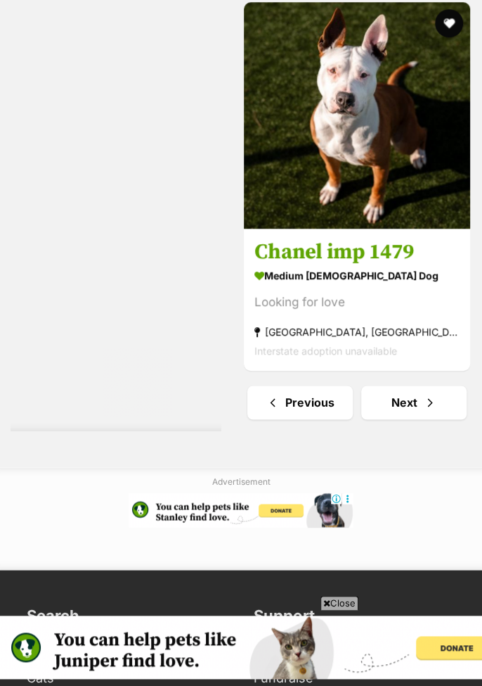
scroll to position [8858, 0]
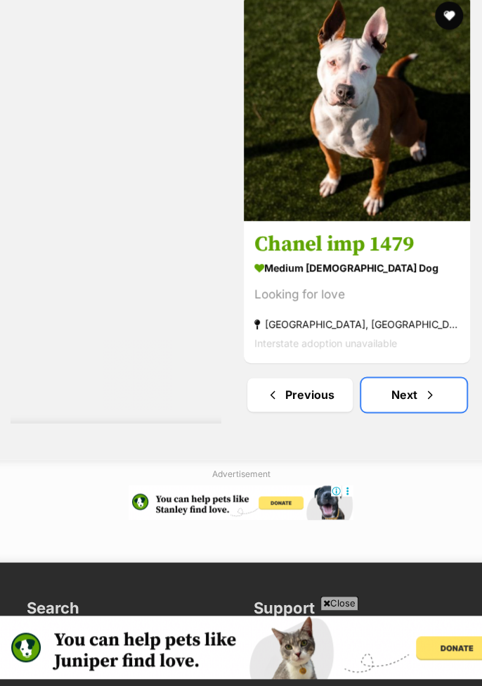
click at [423, 397] on span "Next page" at bounding box center [430, 394] width 14 height 17
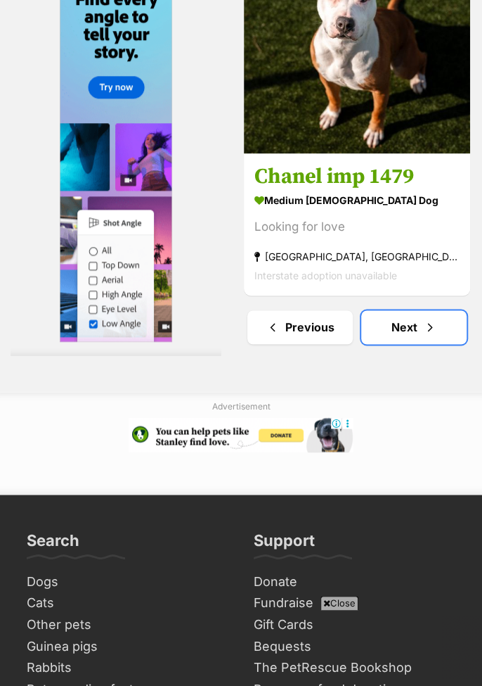
scroll to position [0, 0]
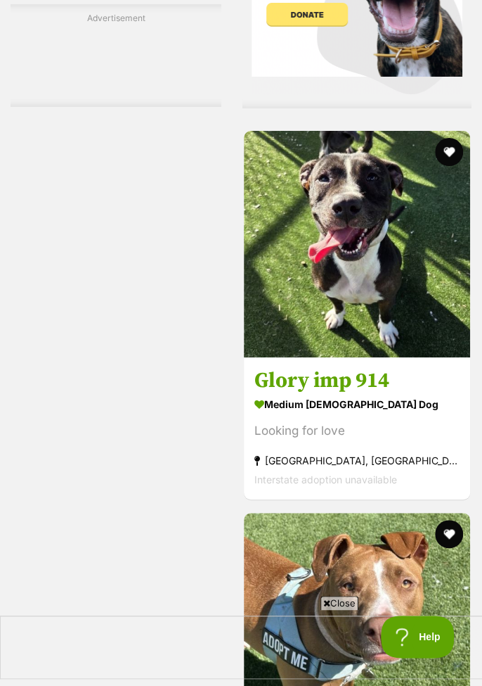
scroll to position [8340, 0]
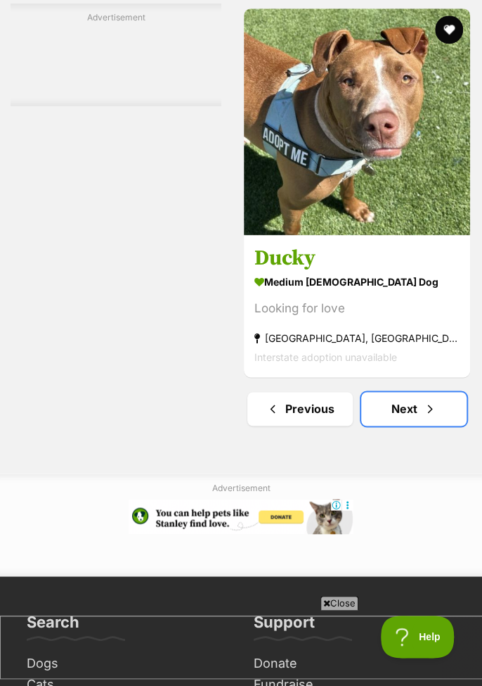
click at [418, 398] on link "Next" at bounding box center [413, 409] width 105 height 34
